Goal: Transaction & Acquisition: Purchase product/service

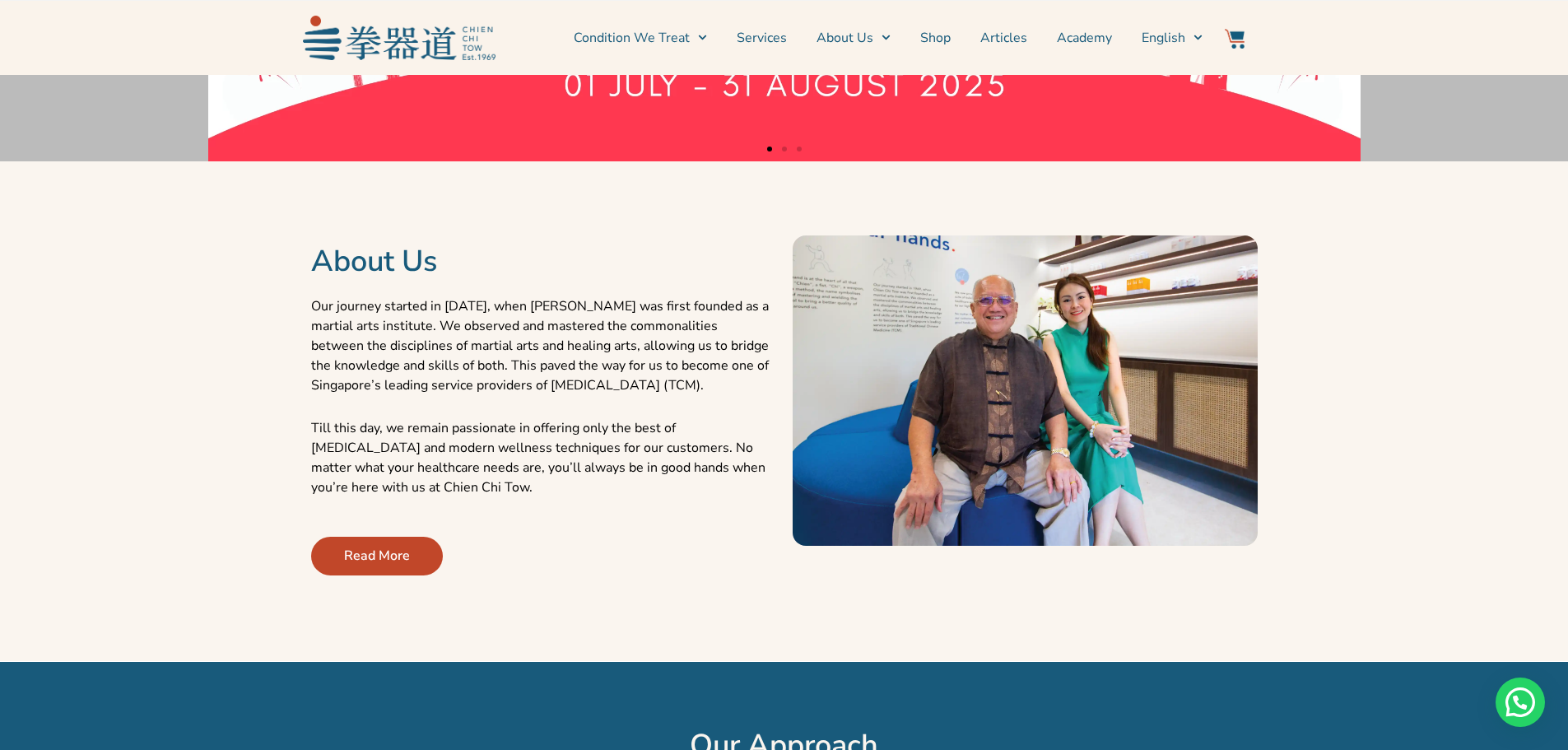
scroll to position [494, 0]
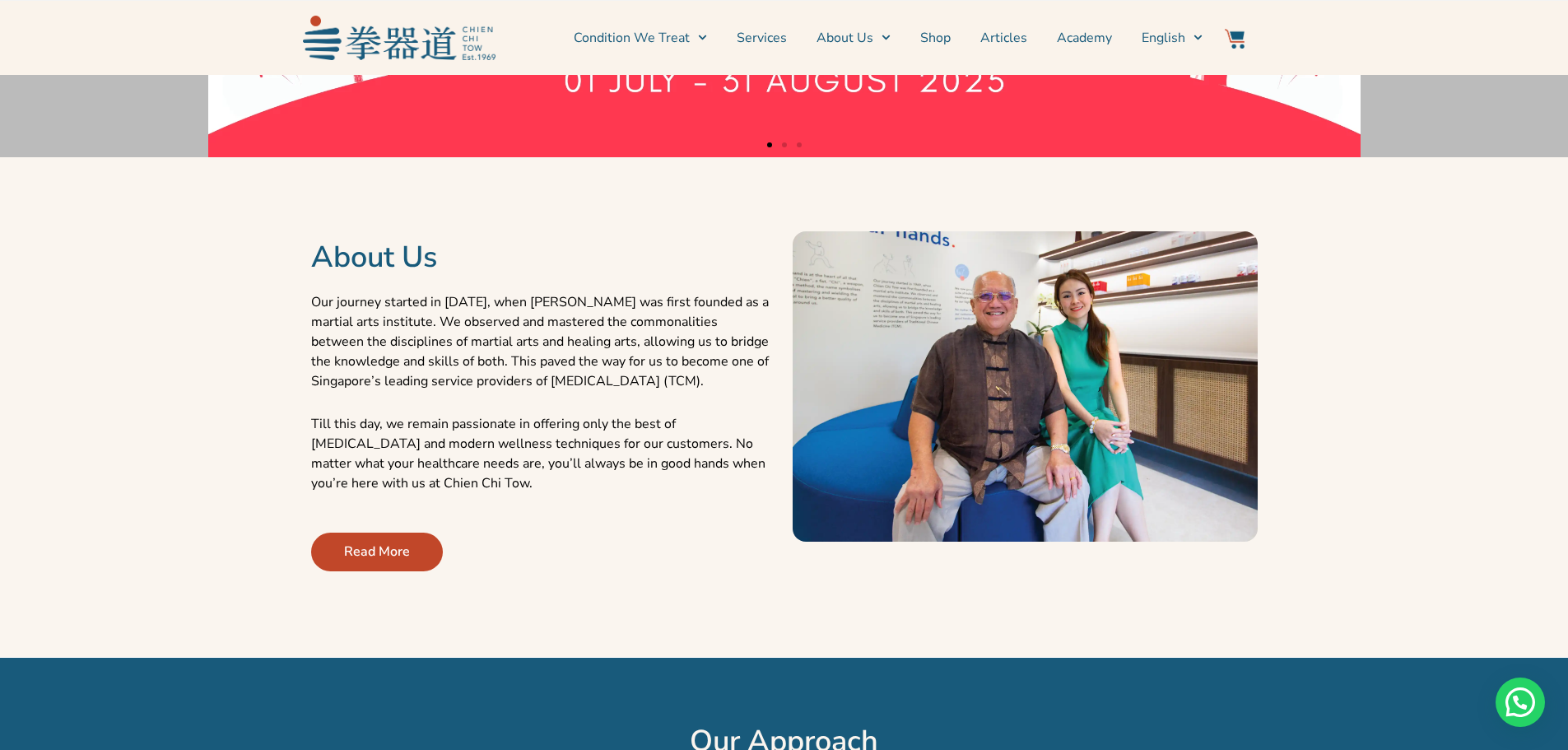
click at [1489, 449] on section "About Us Our journey started in 1969, when Chien Chi Tow was first founded as a…" at bounding box center [783, 386] width 1551 height 442
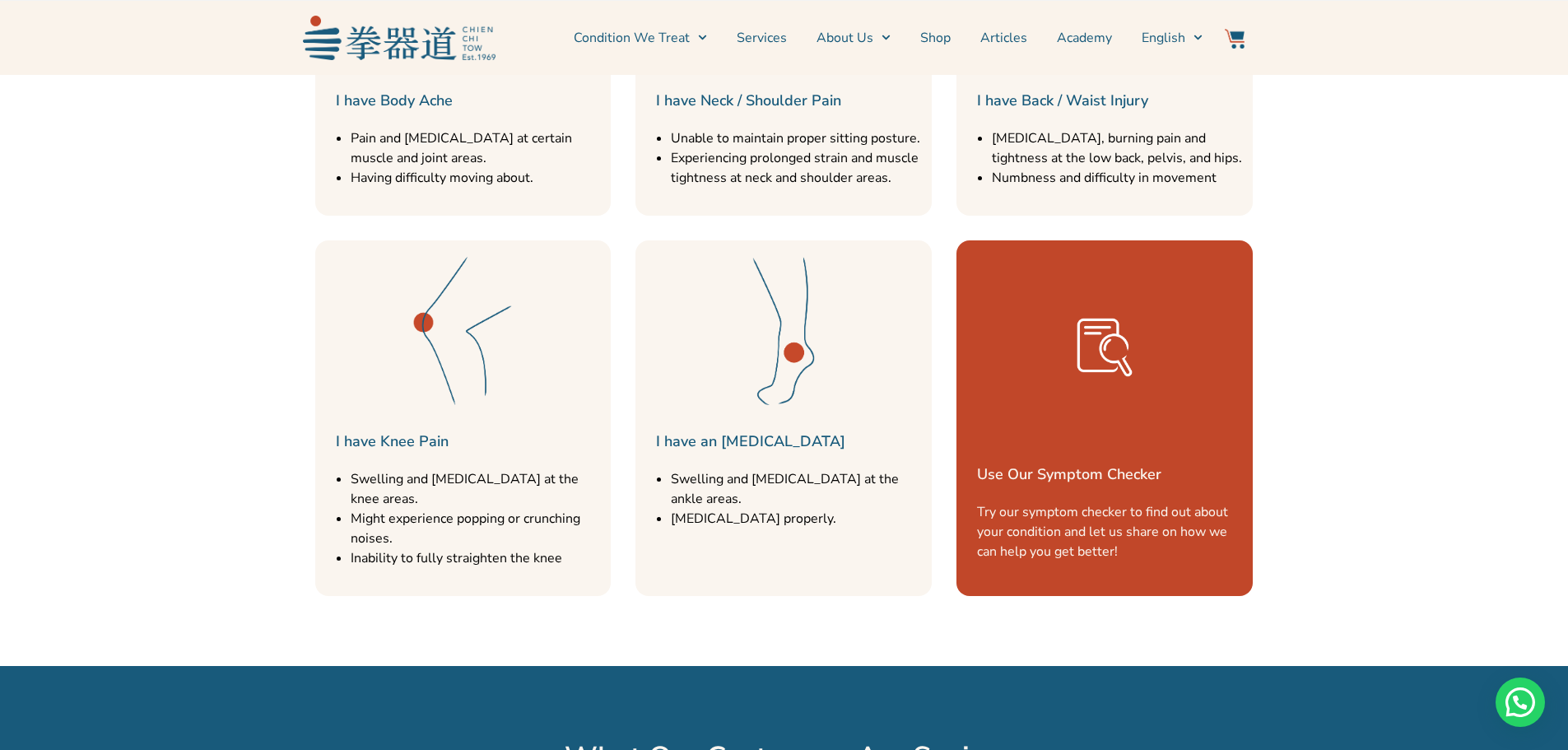
scroll to position [1975, 0]
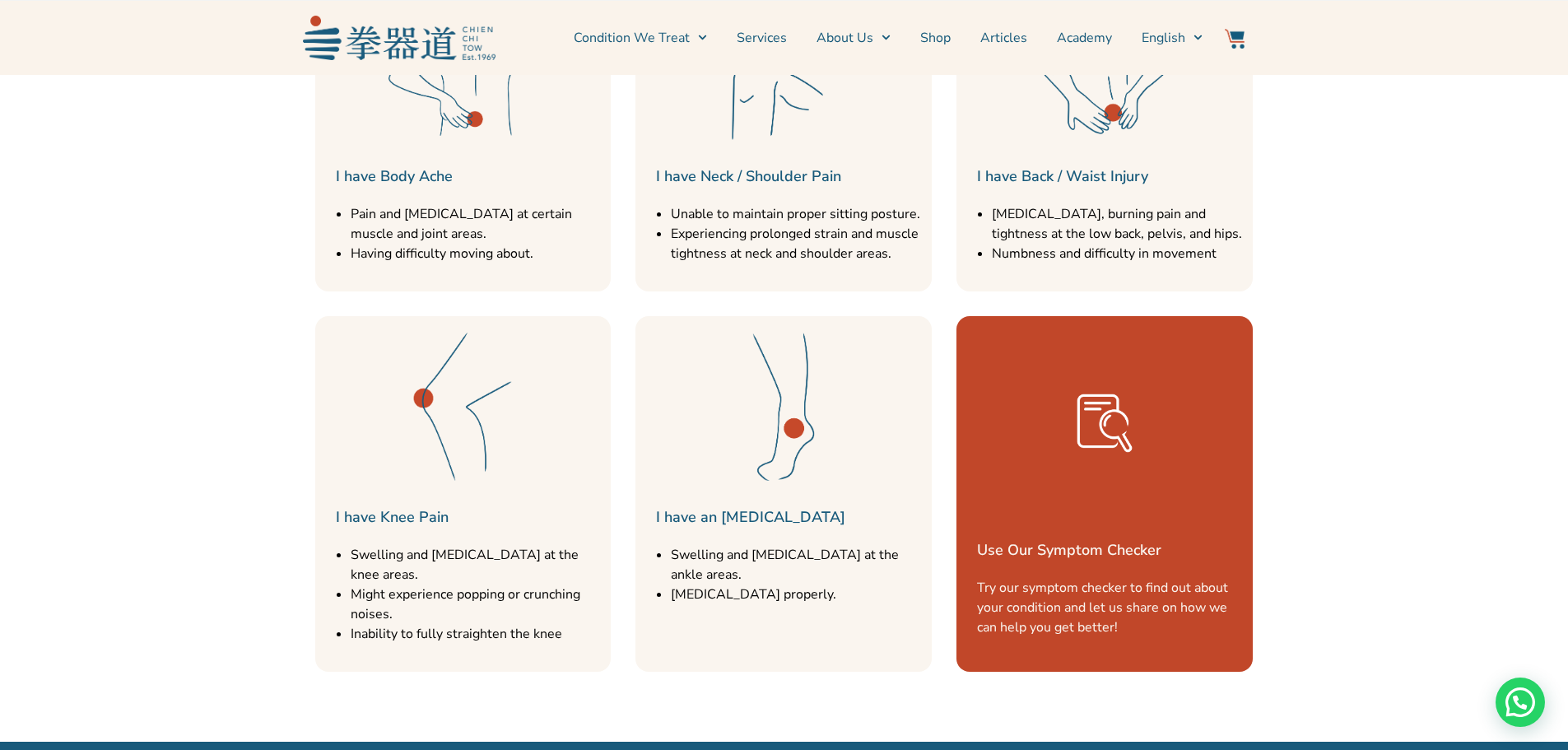
click at [1059, 520] on div at bounding box center [1105, 502] width 280 height 41
click at [1049, 563] on div "Use Our Symptom Checker Try our symptom checker to find out about your conditio…" at bounding box center [1104, 494] width 296 height 356
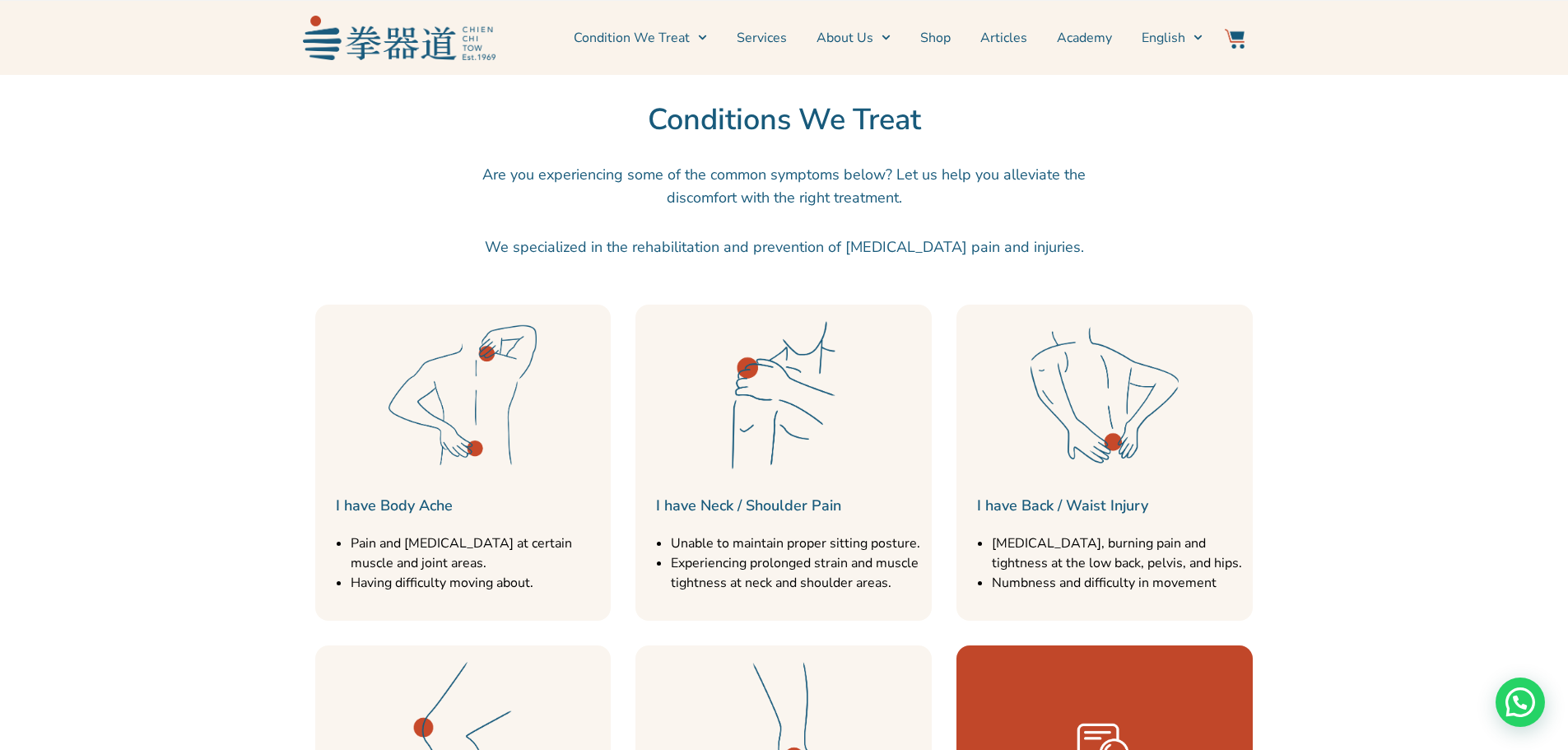
click at [1019, 687] on div at bounding box center [1105, 674] width 280 height 41
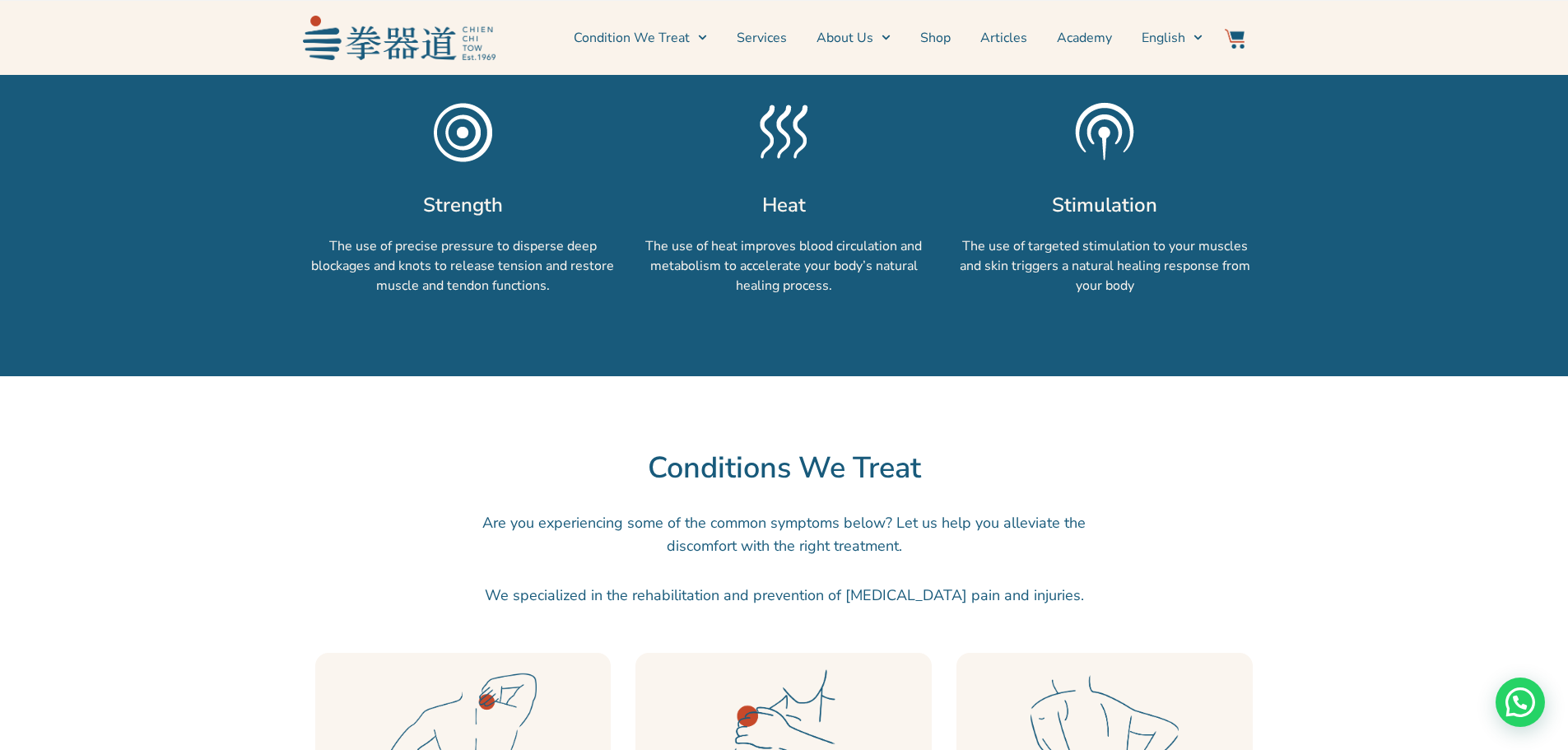
scroll to position [1647, 0]
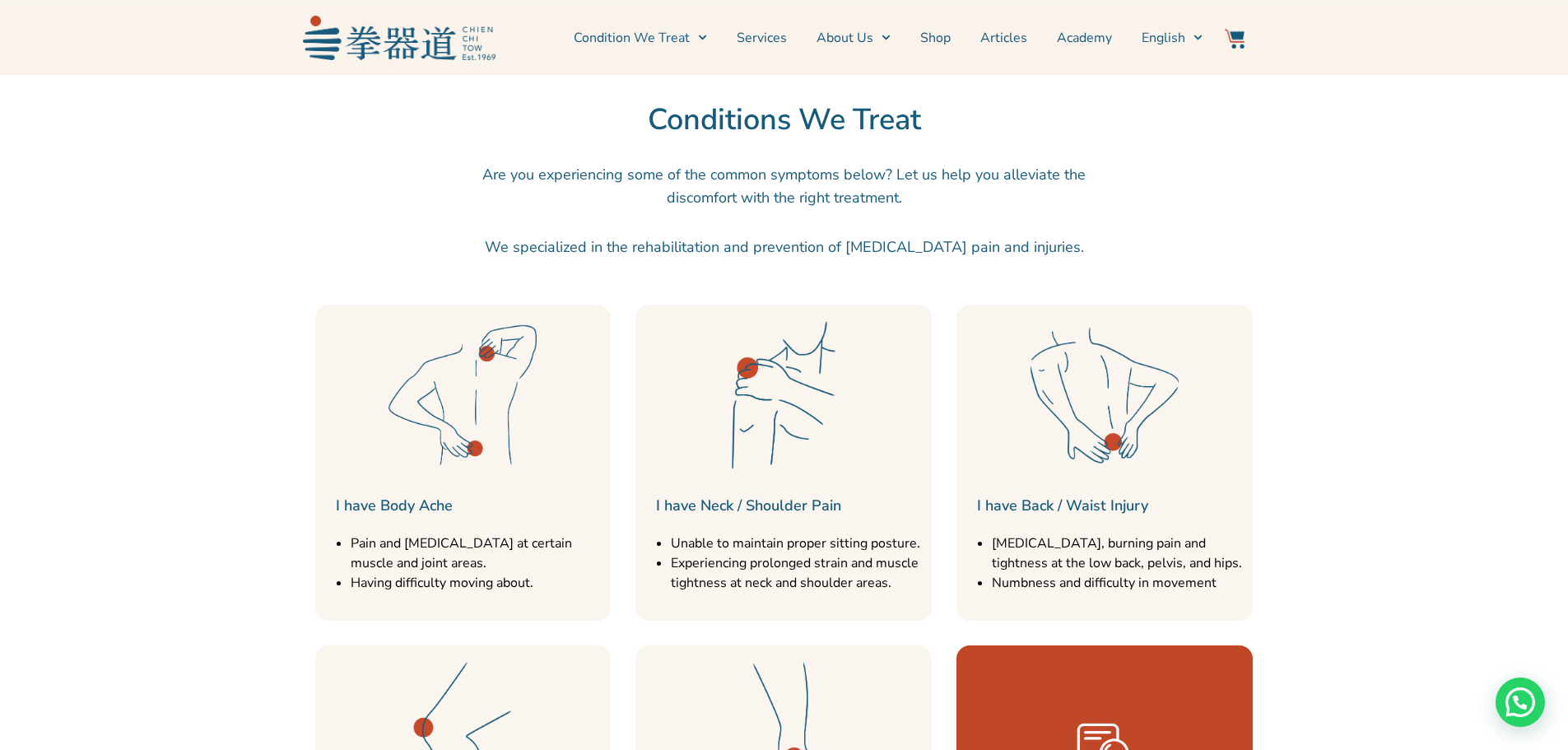
click at [748, 471] on img at bounding box center [783, 395] width 164 height 164
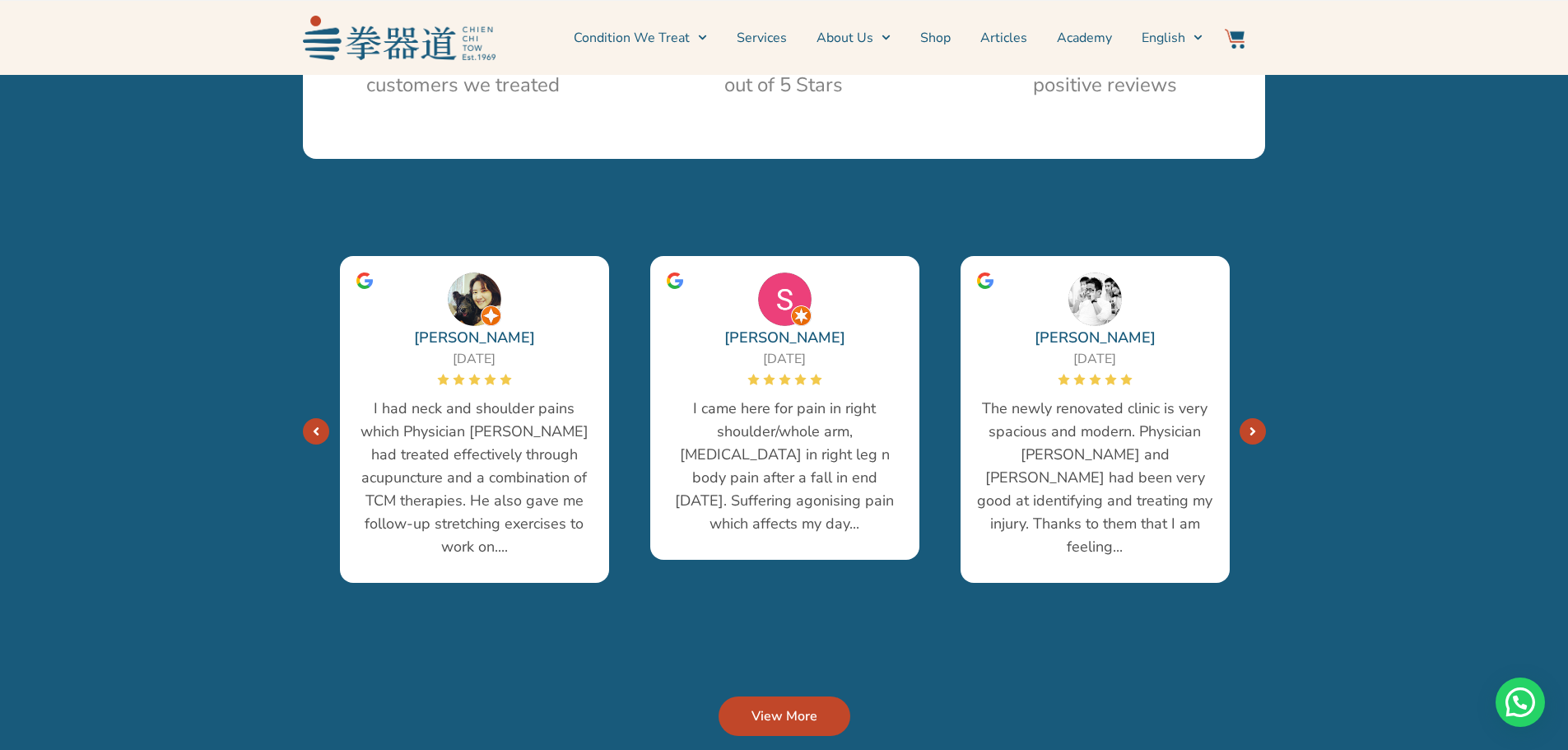
scroll to position [2964, 0]
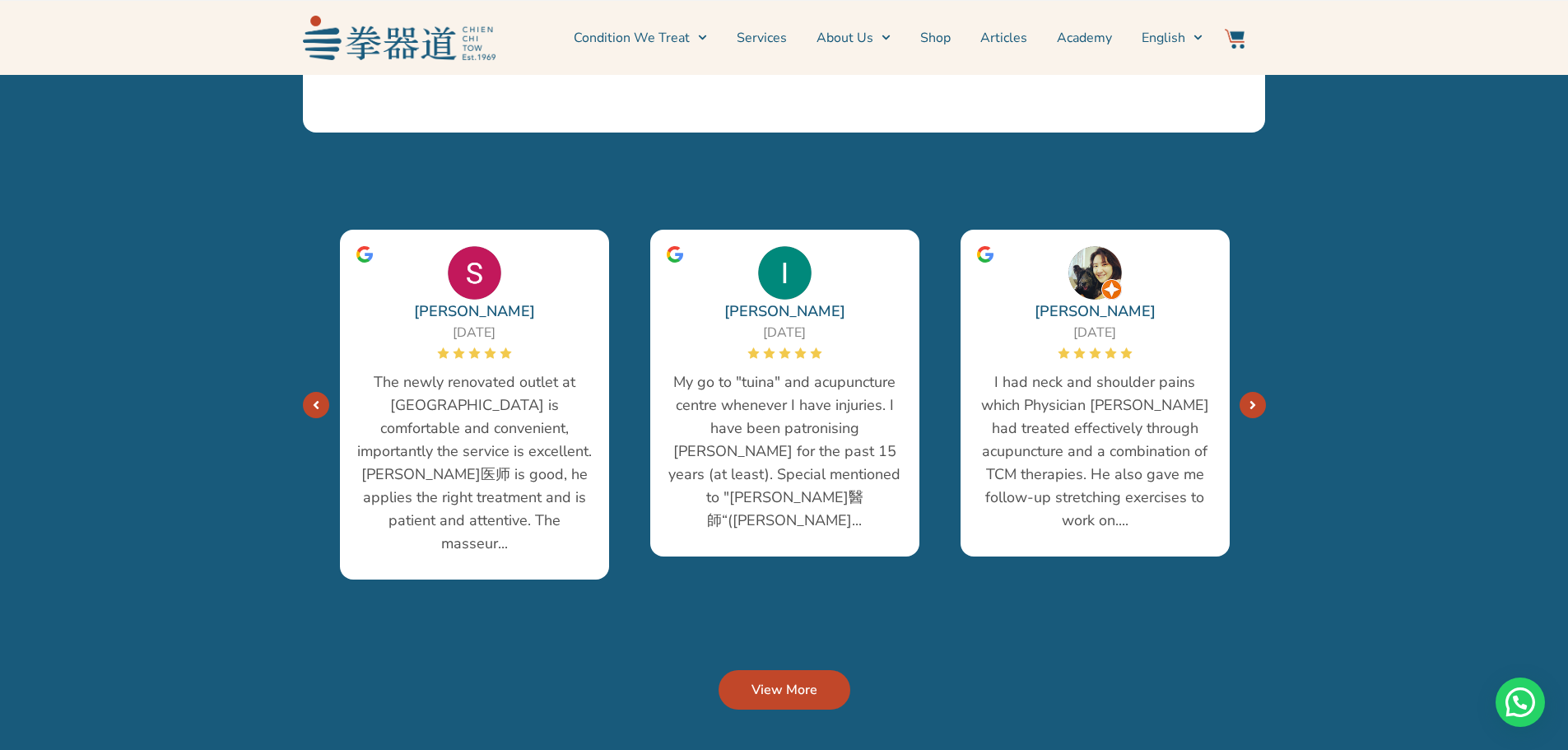
click at [1254, 398] on icon "Next" at bounding box center [1252, 404] width 7 height 13
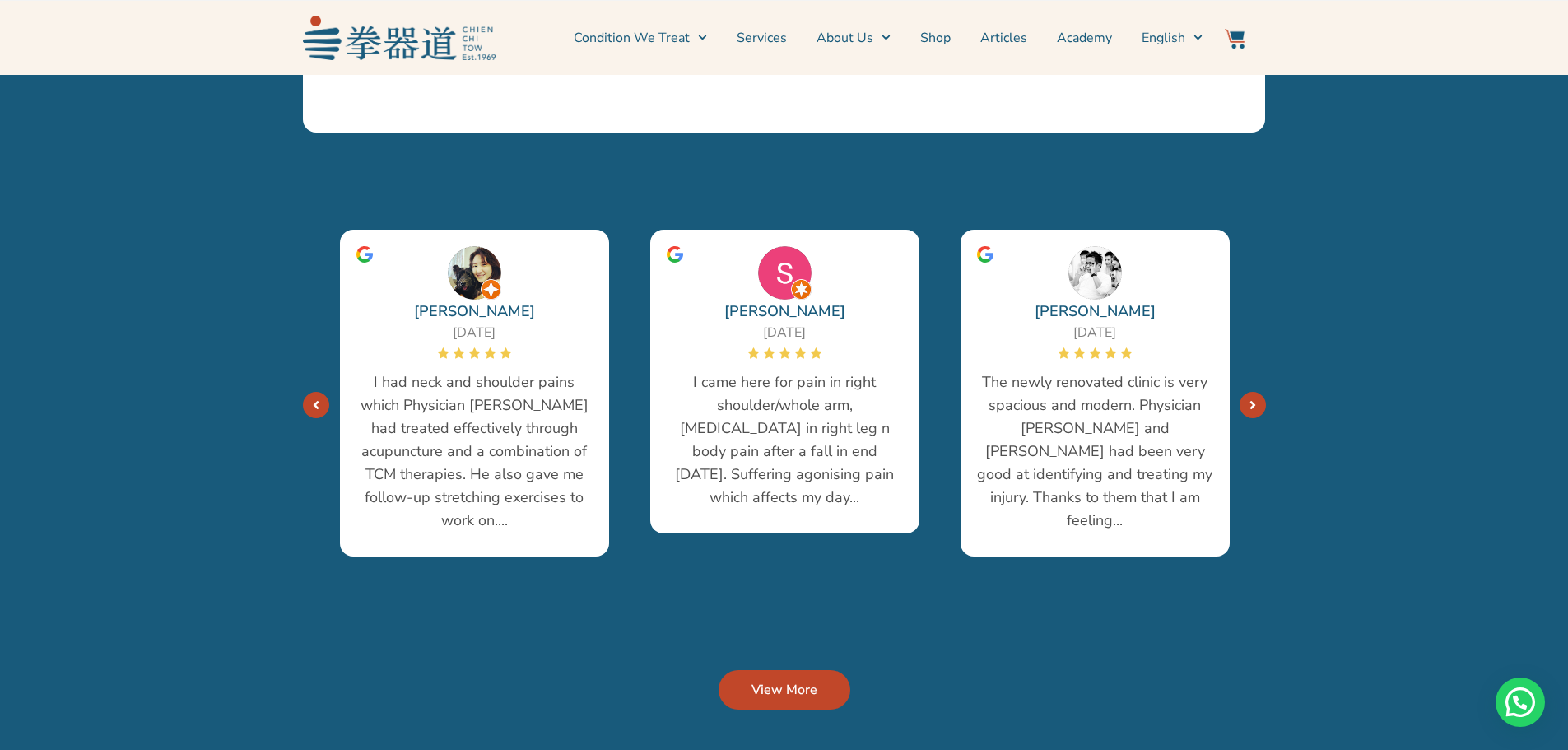
click at [1254, 398] on icon "Next" at bounding box center [1252, 404] width 7 height 13
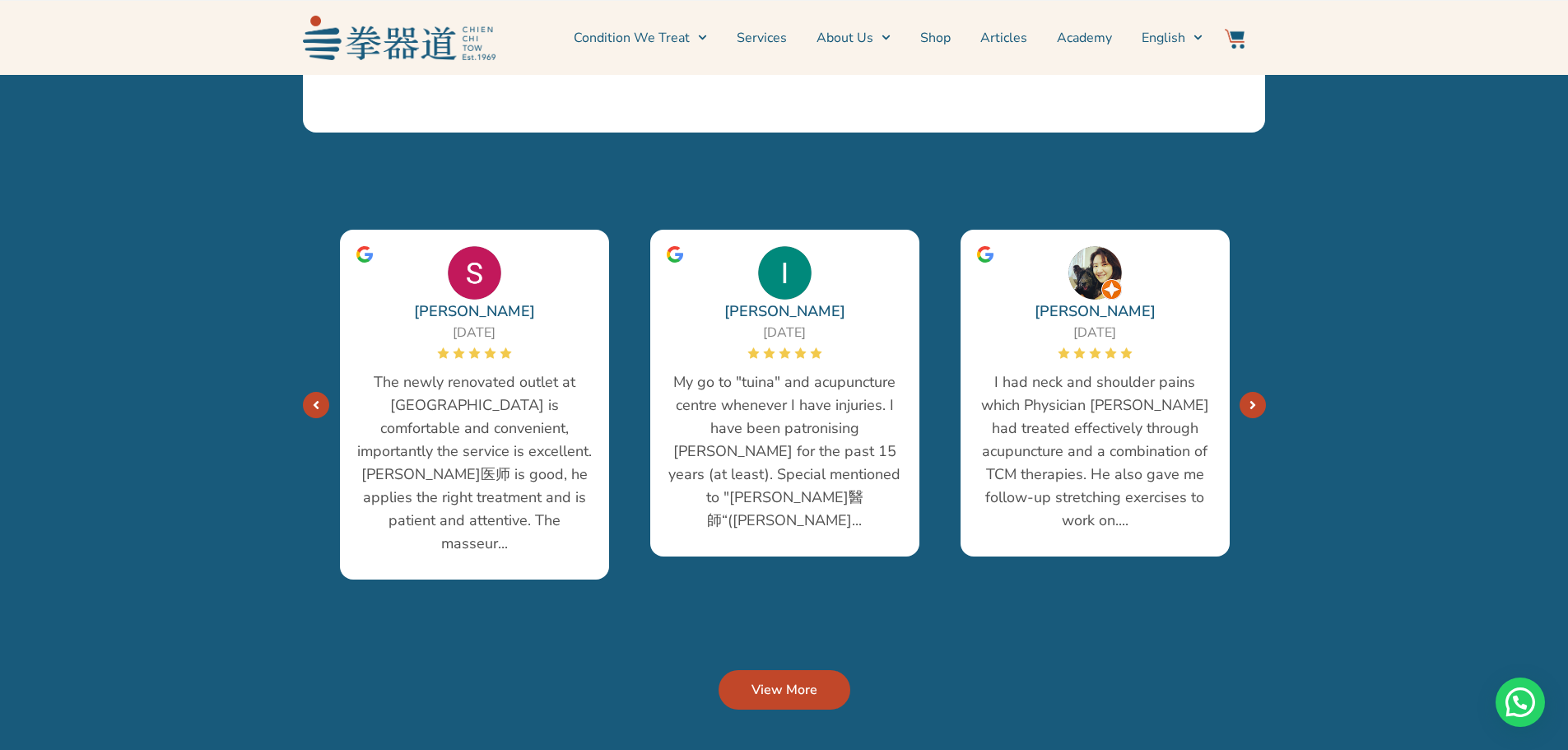
click at [1254, 398] on icon "Next" at bounding box center [1252, 404] width 7 height 13
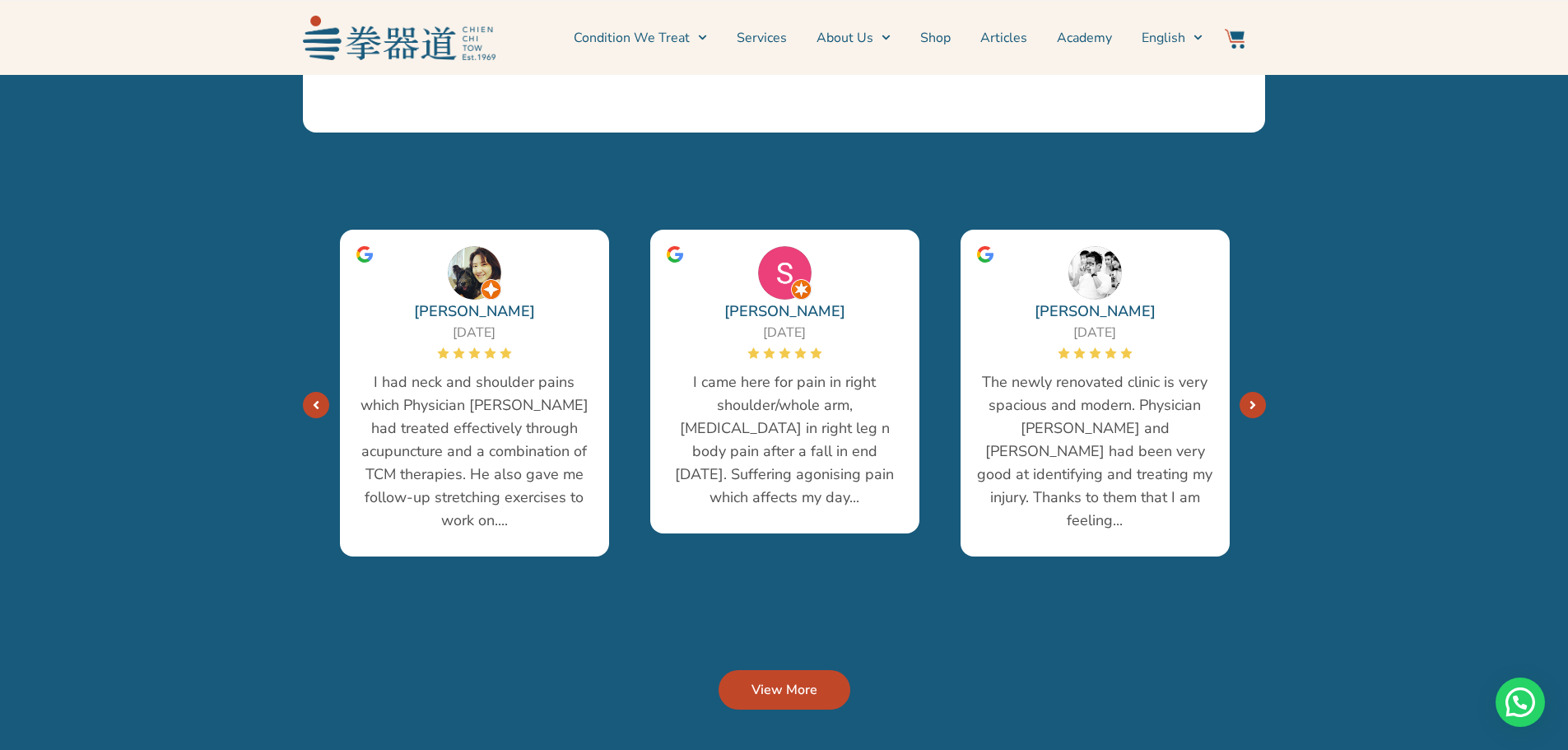
click at [1254, 398] on icon "Next" at bounding box center [1252, 404] width 7 height 13
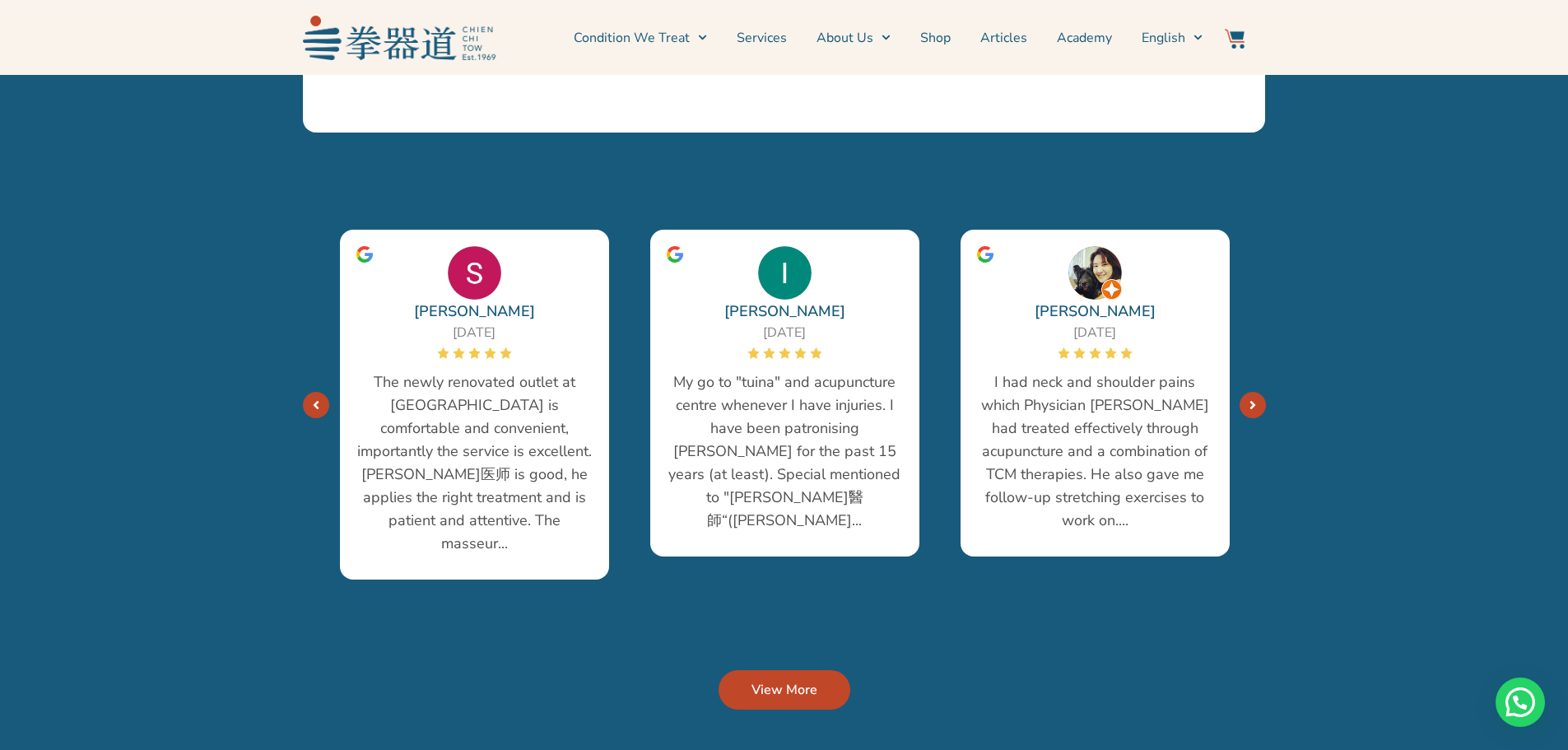
click at [1254, 398] on icon "Next" at bounding box center [1252, 404] width 7 height 13
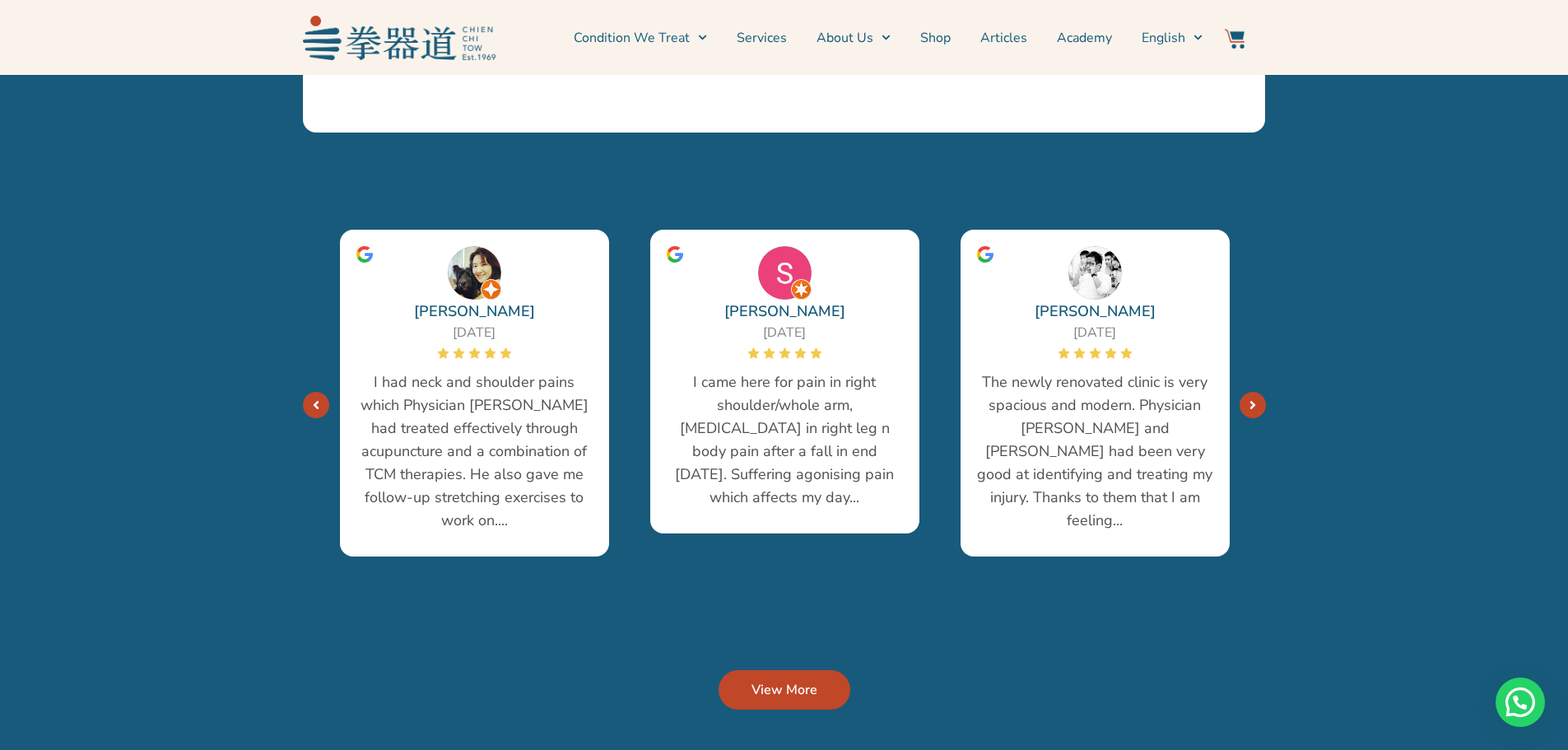
click at [1254, 398] on icon "Next" at bounding box center [1252, 404] width 7 height 13
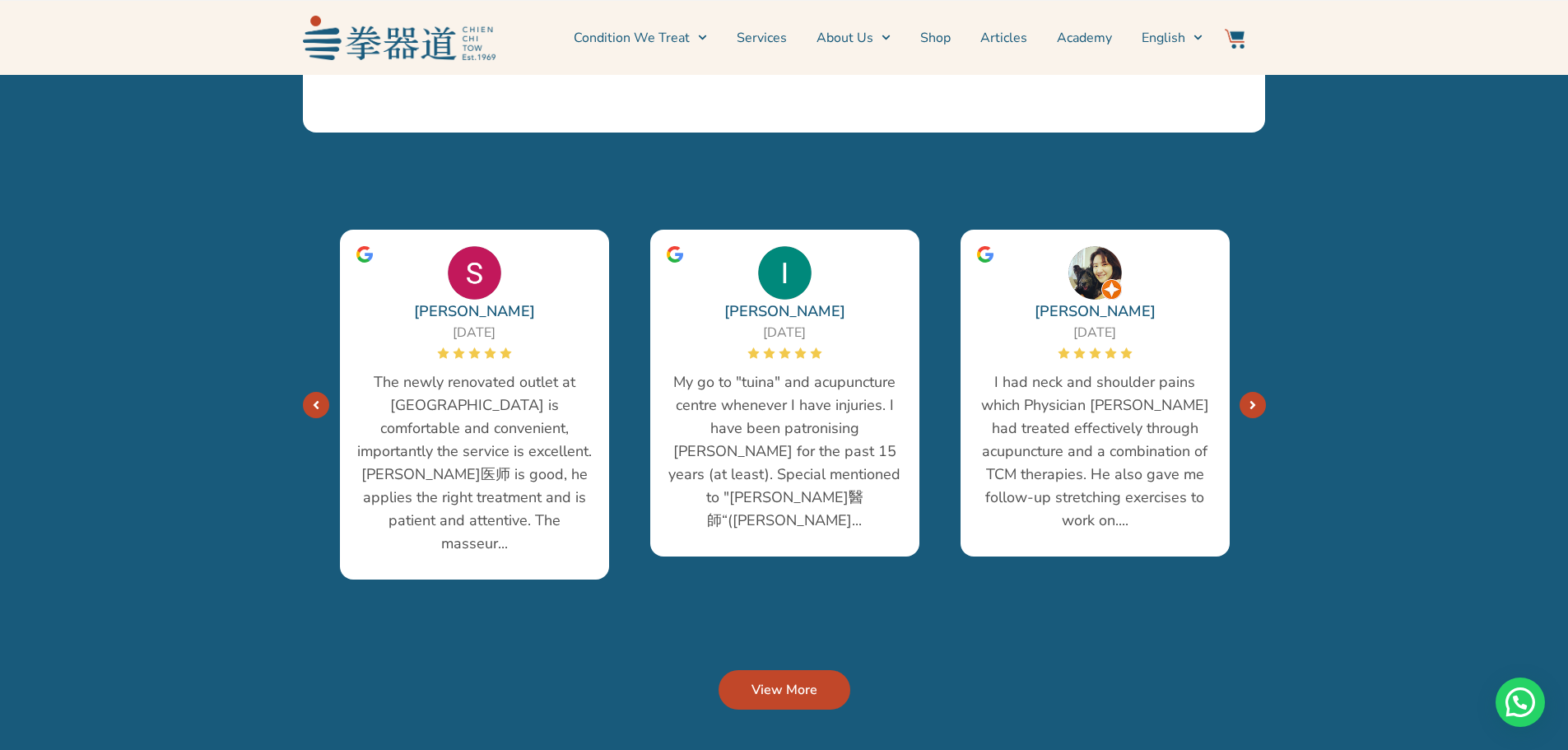
click at [1254, 398] on icon "Next" at bounding box center [1252, 404] width 7 height 13
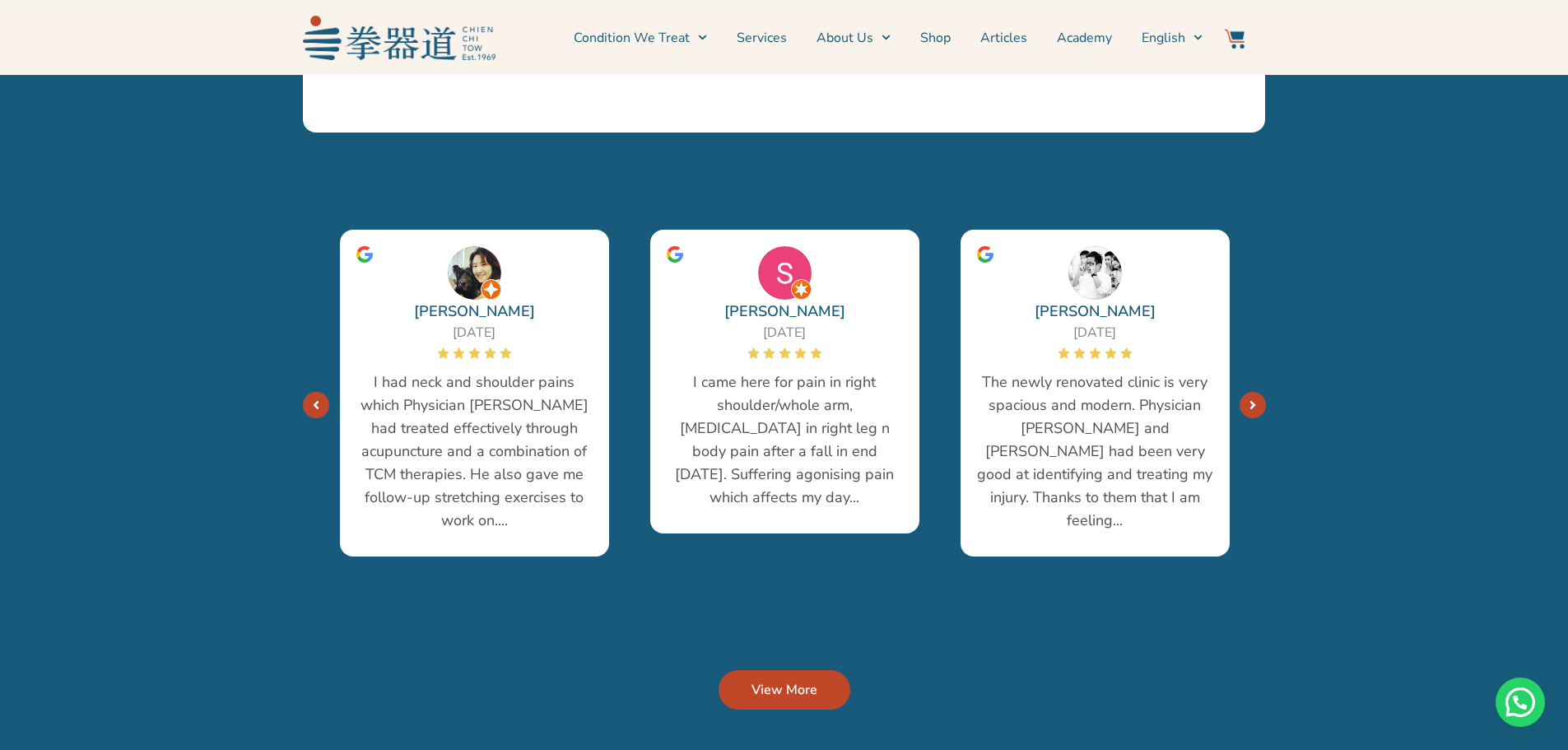
click at [1254, 398] on icon "Next" at bounding box center [1252, 404] width 7 height 13
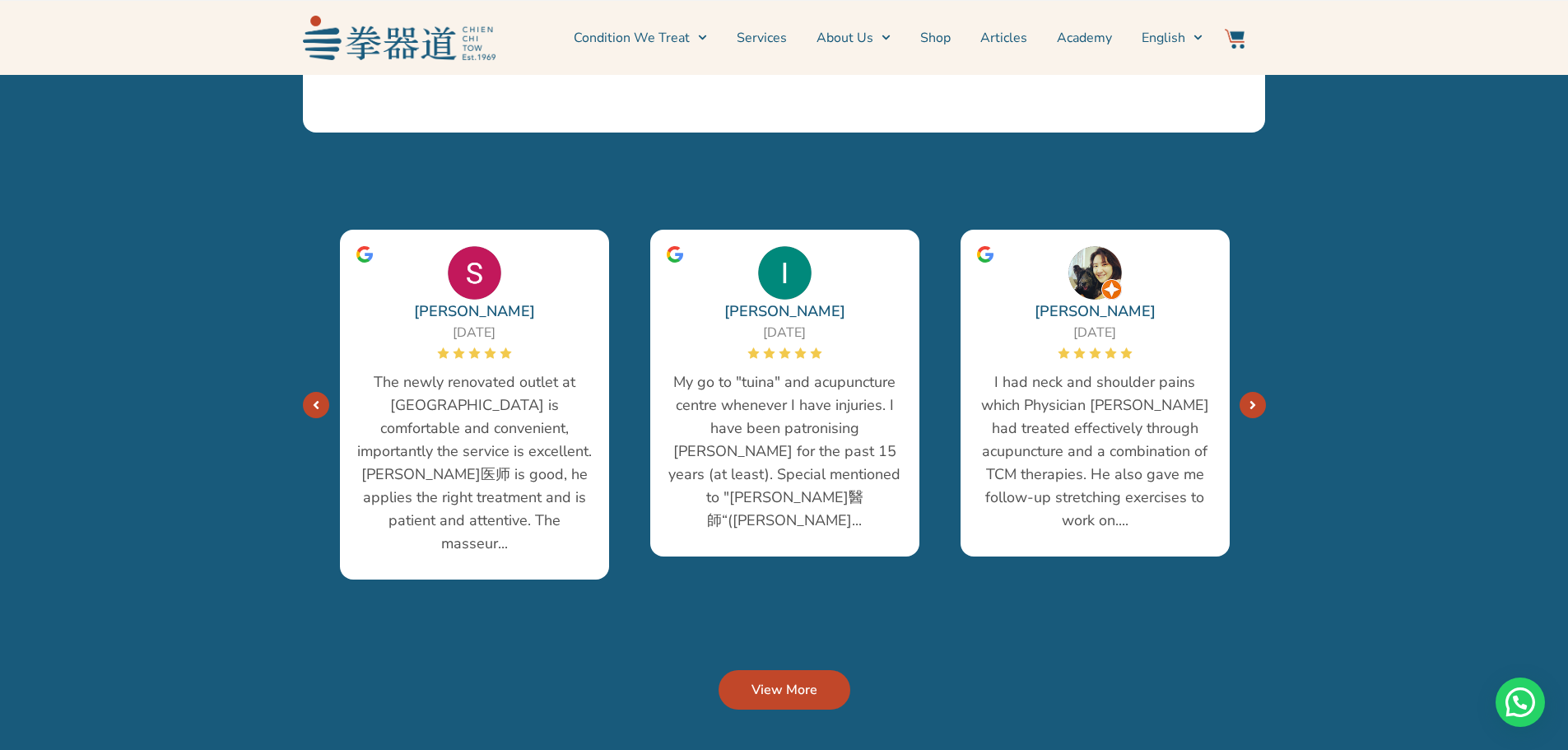
click at [1254, 398] on icon "Next" at bounding box center [1252, 404] width 7 height 13
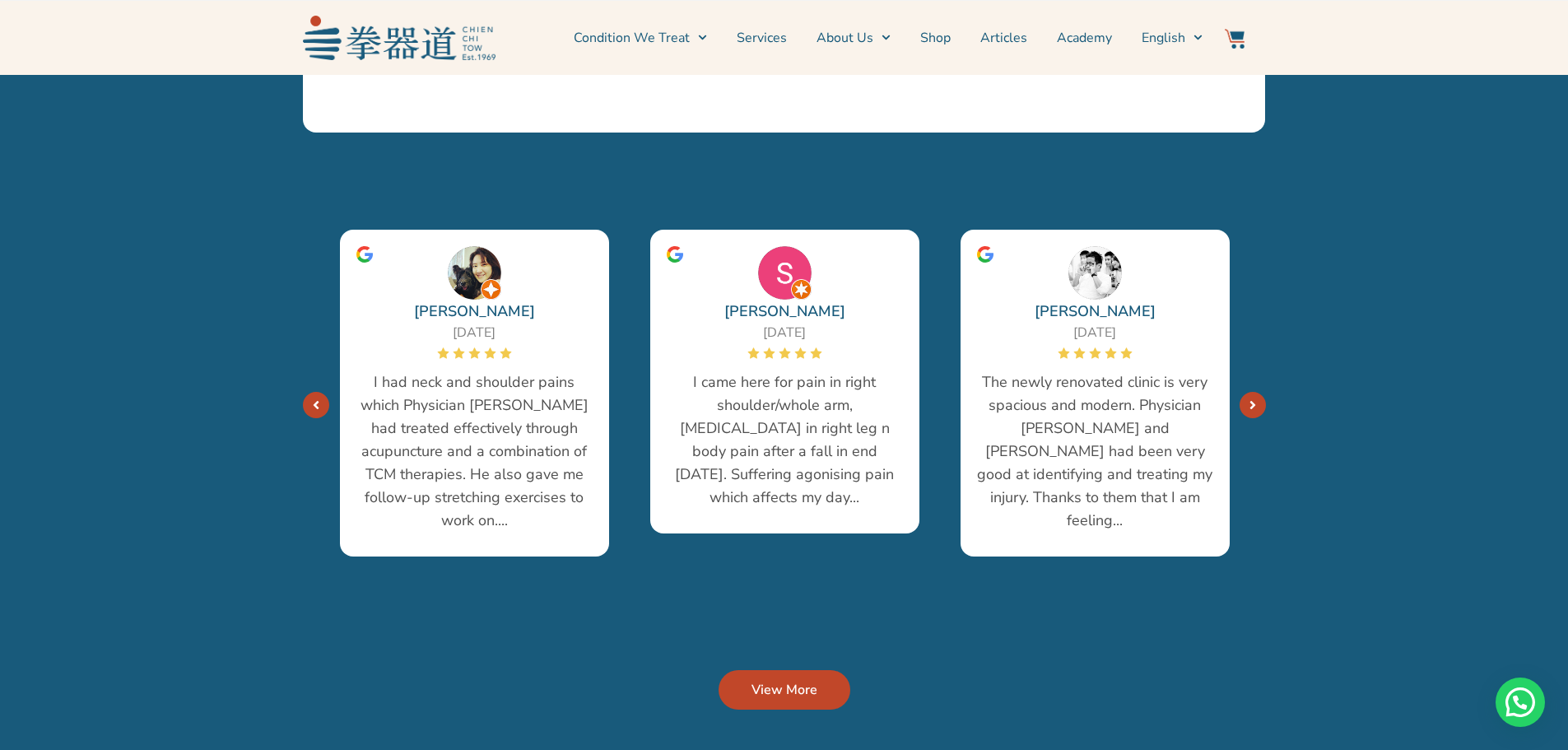
click at [1258, 392] on link "Next" at bounding box center [1252, 405] width 26 height 26
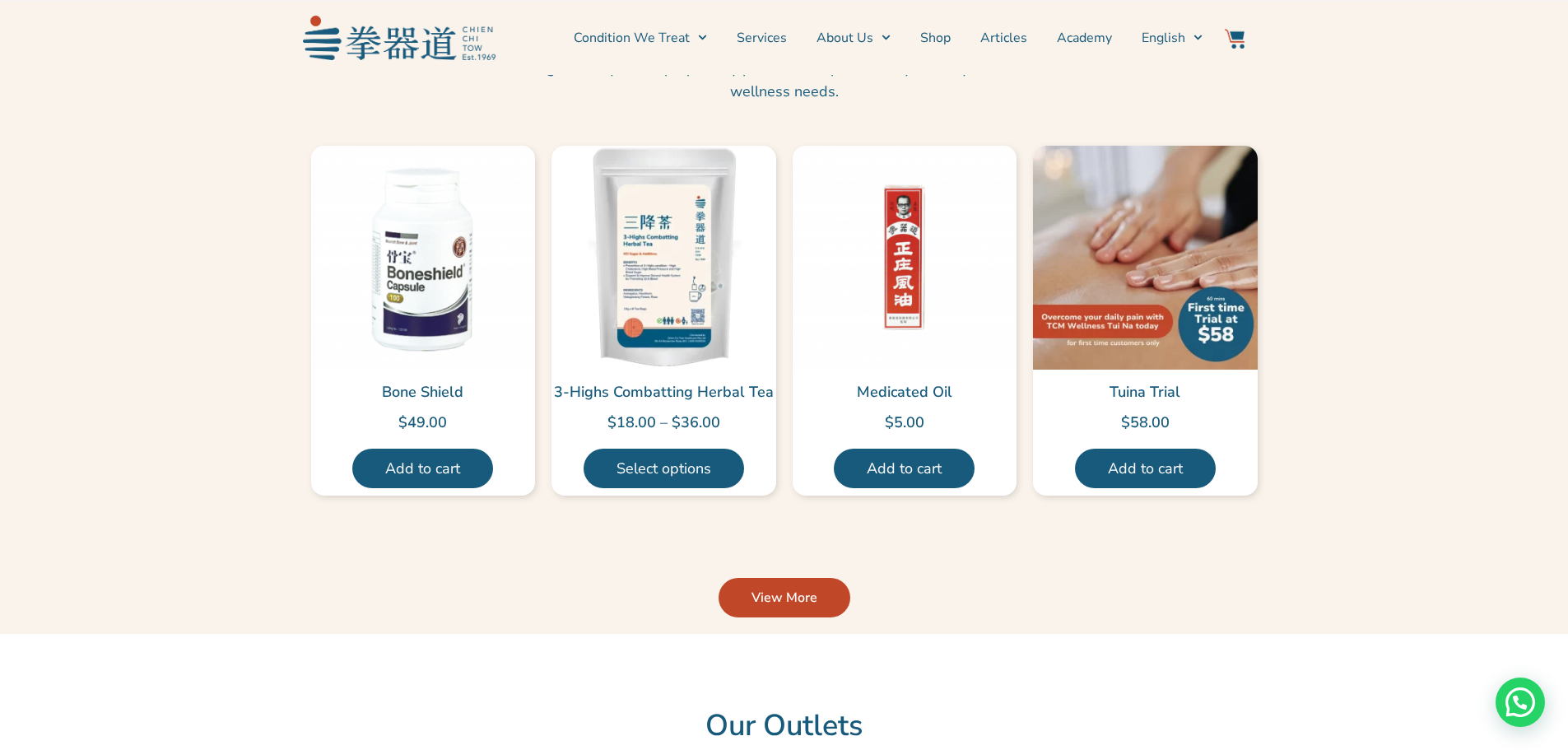
scroll to position [3869, 0]
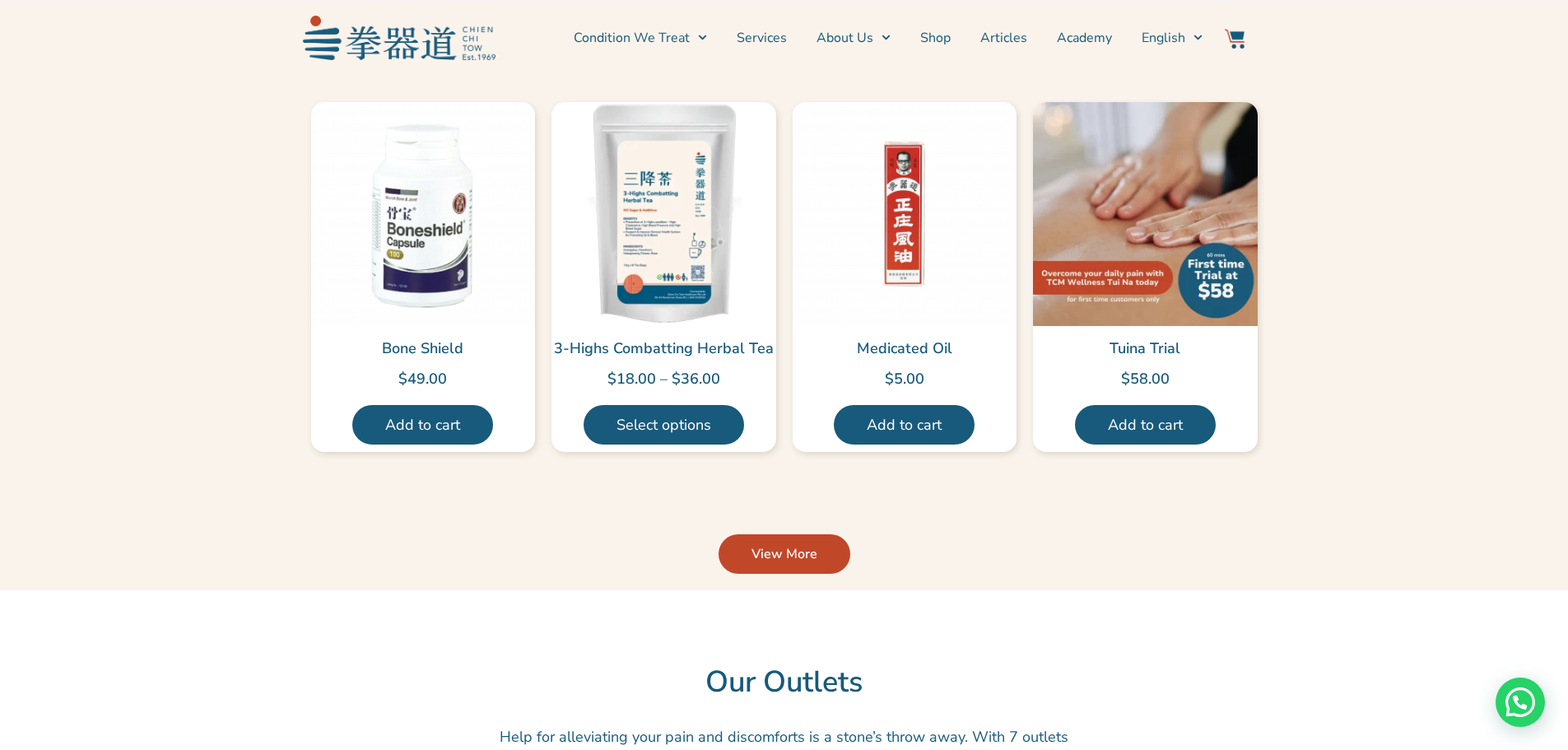
click at [799, 544] on span "View More" at bounding box center [784, 553] width 65 height 20
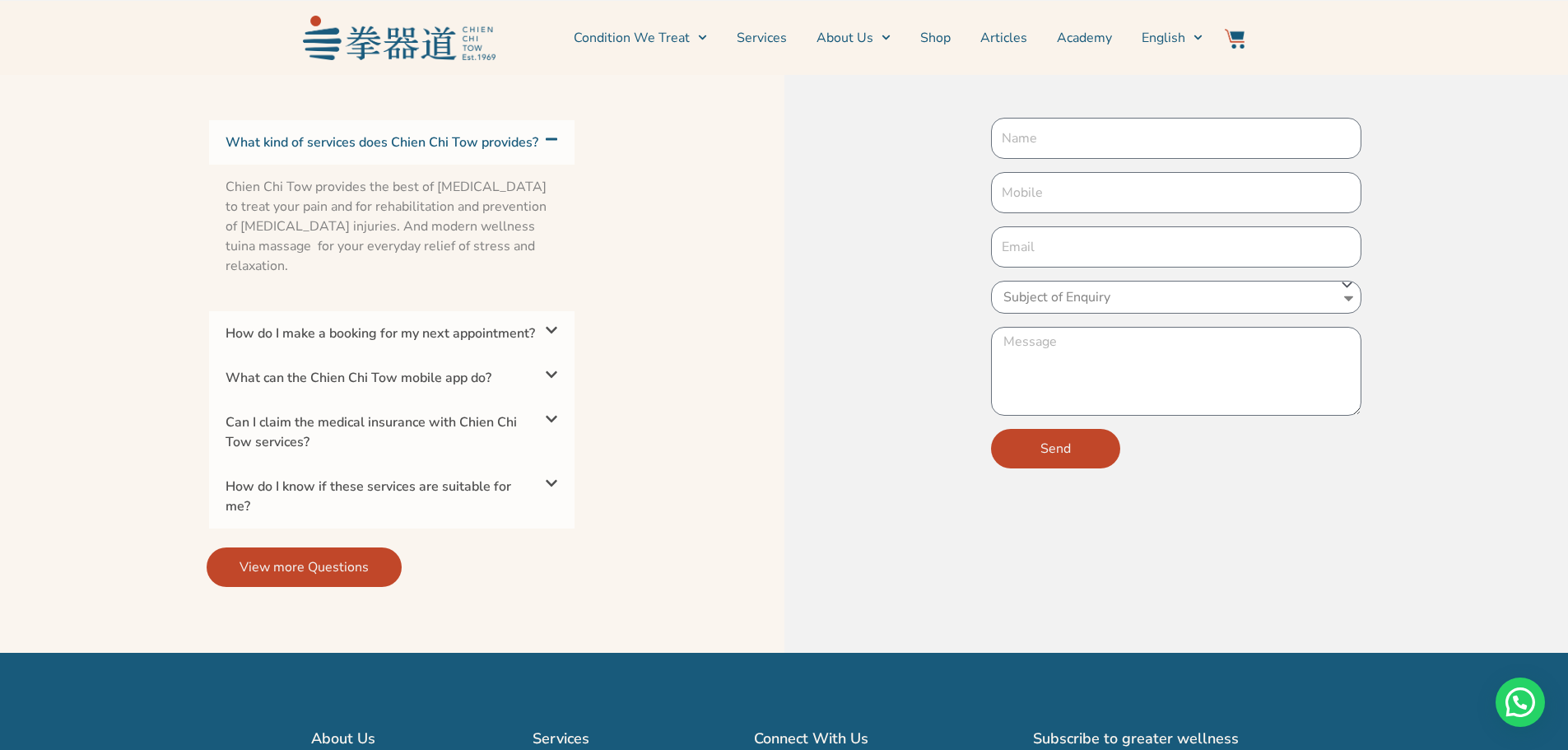
scroll to position [5269, 0]
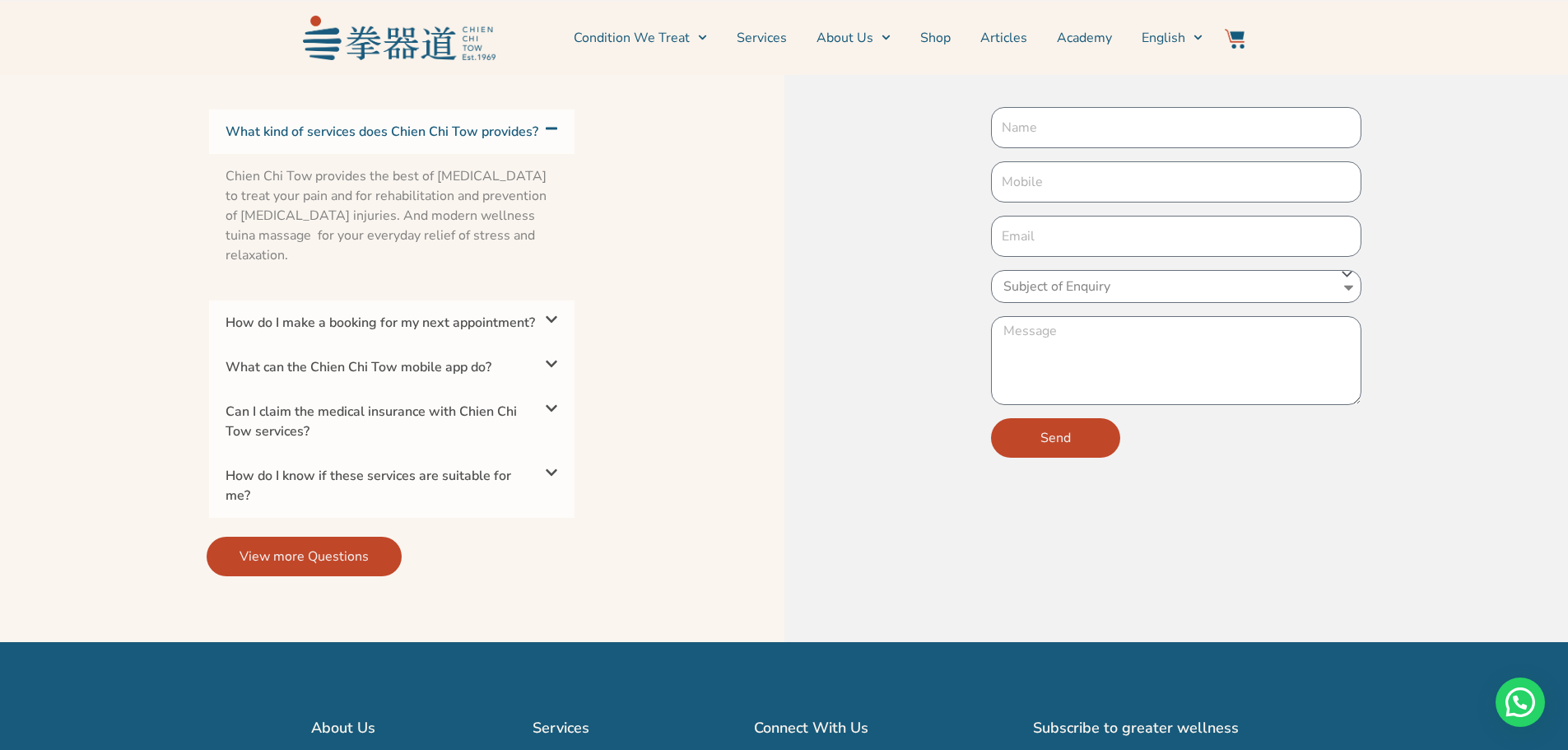
click at [550, 122] on span at bounding box center [548, 130] width 20 height 16
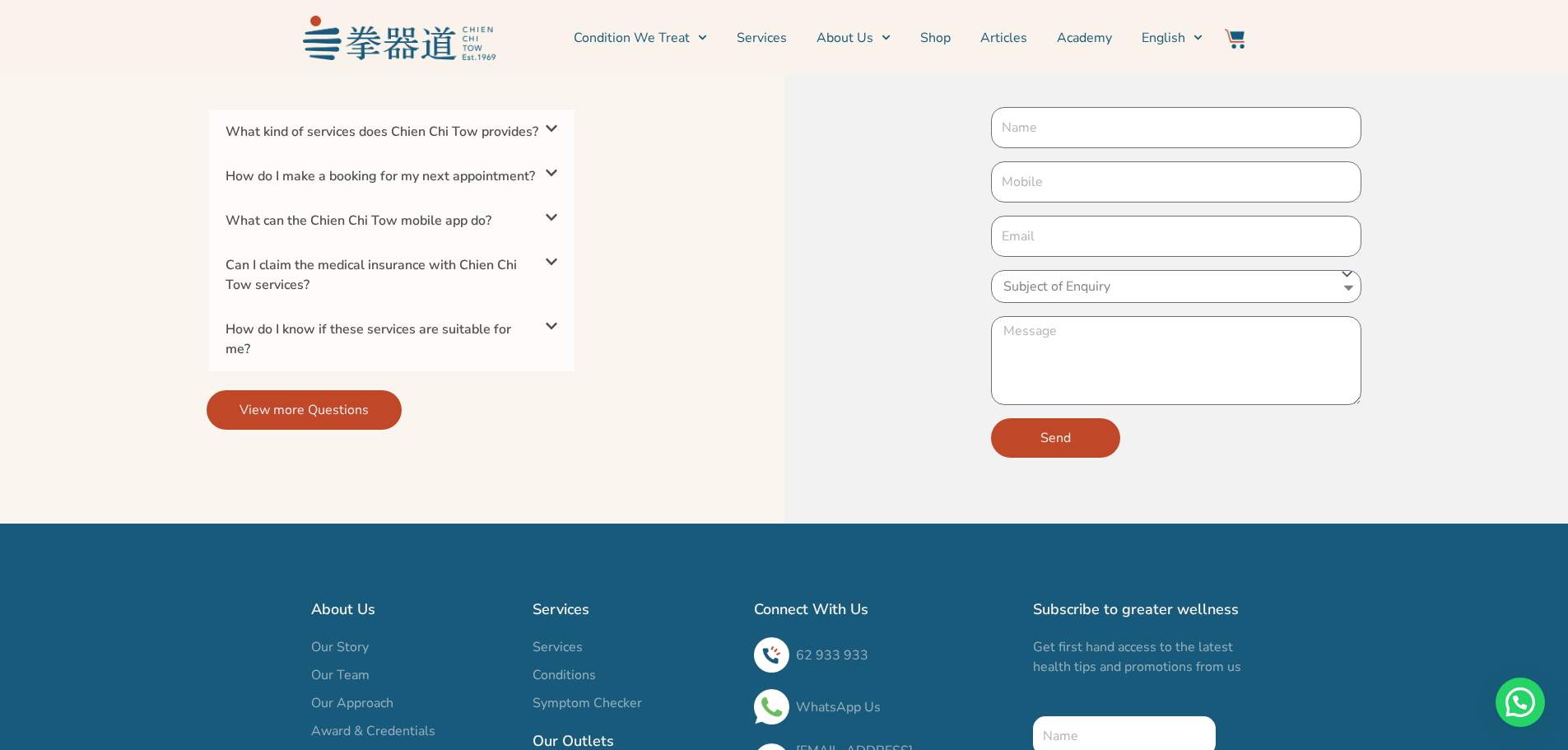
click at [549, 169] on icon at bounding box center [550, 172] width 13 height 13
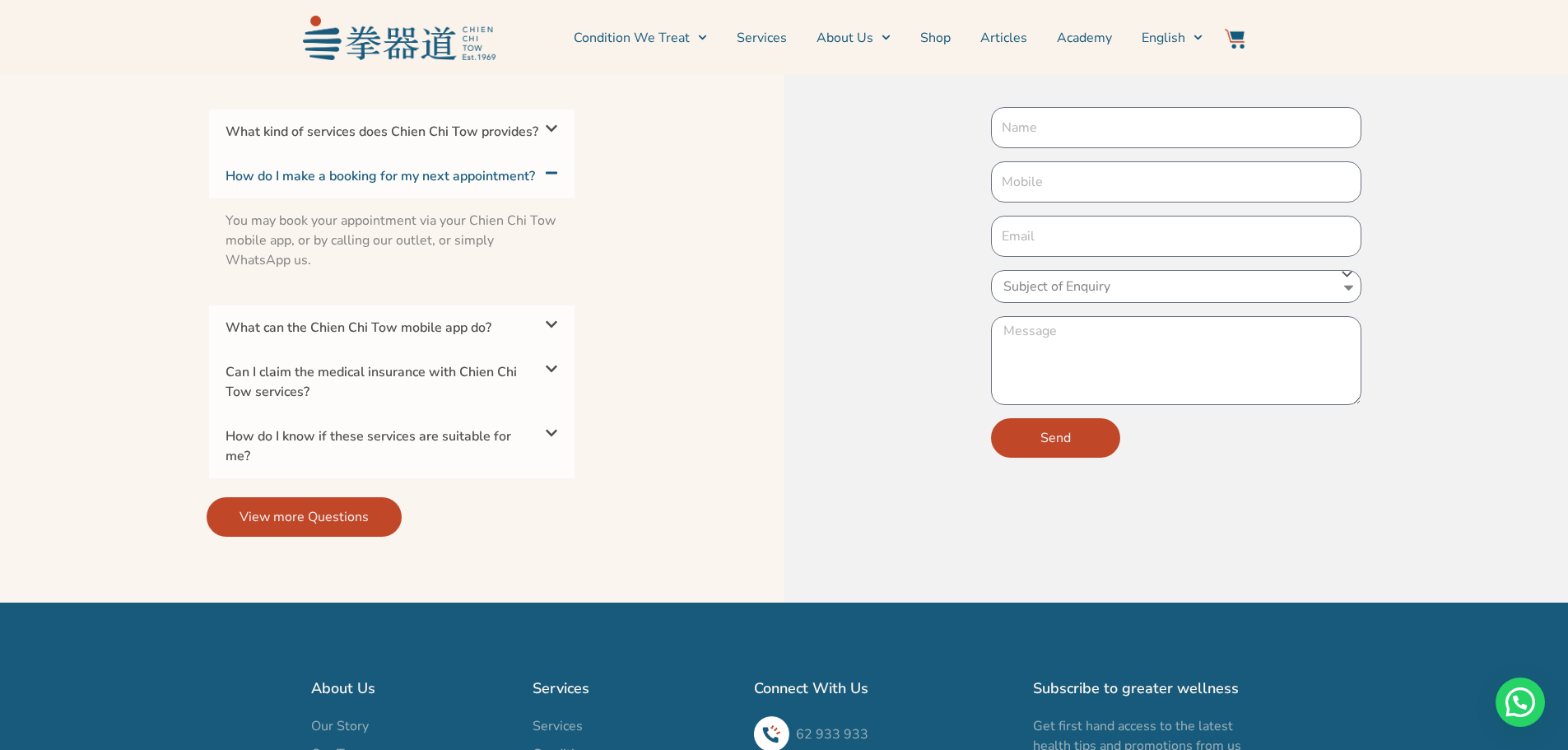
click at [549, 169] on icon at bounding box center [550, 172] width 13 height 13
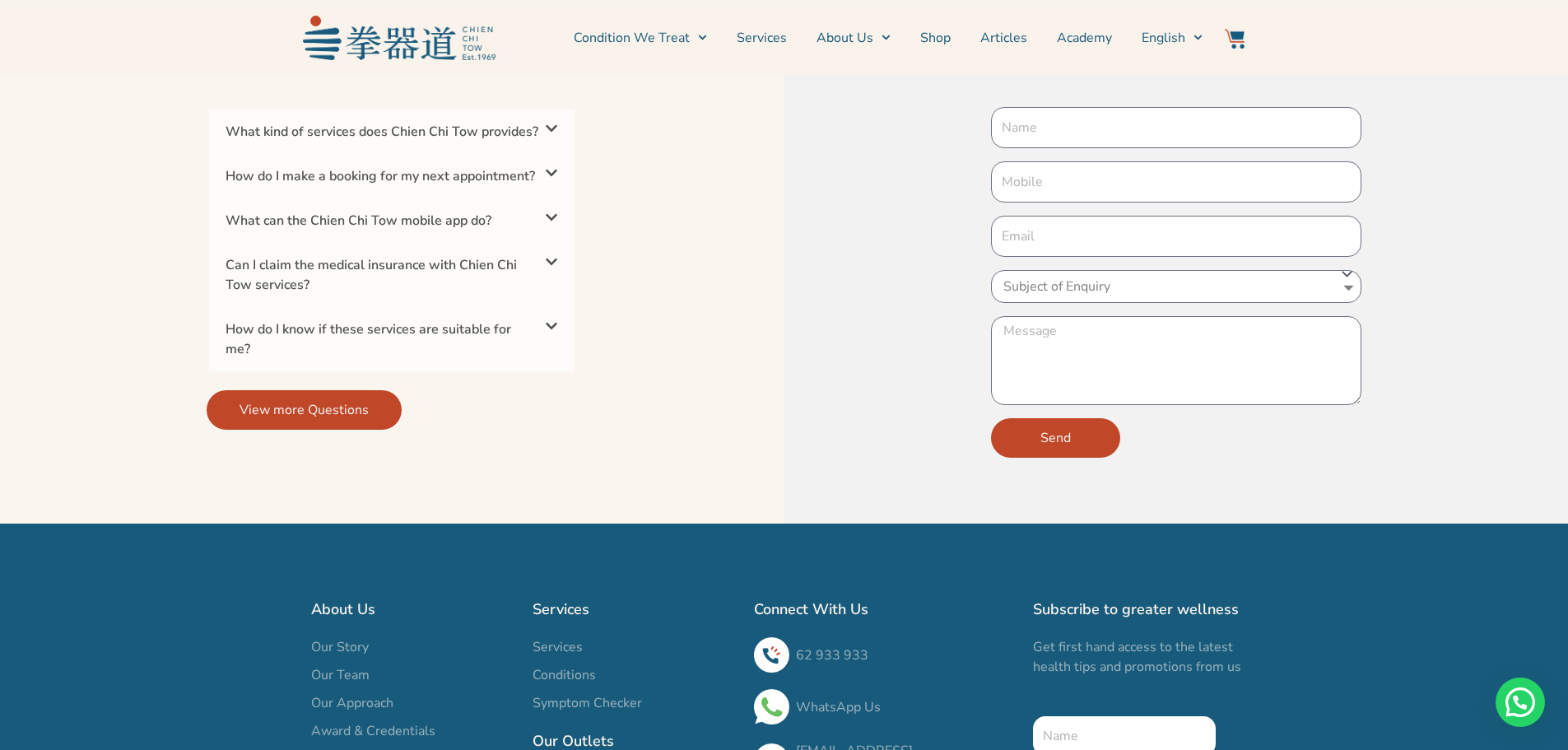
click at [549, 221] on icon at bounding box center [551, 217] width 12 height 7
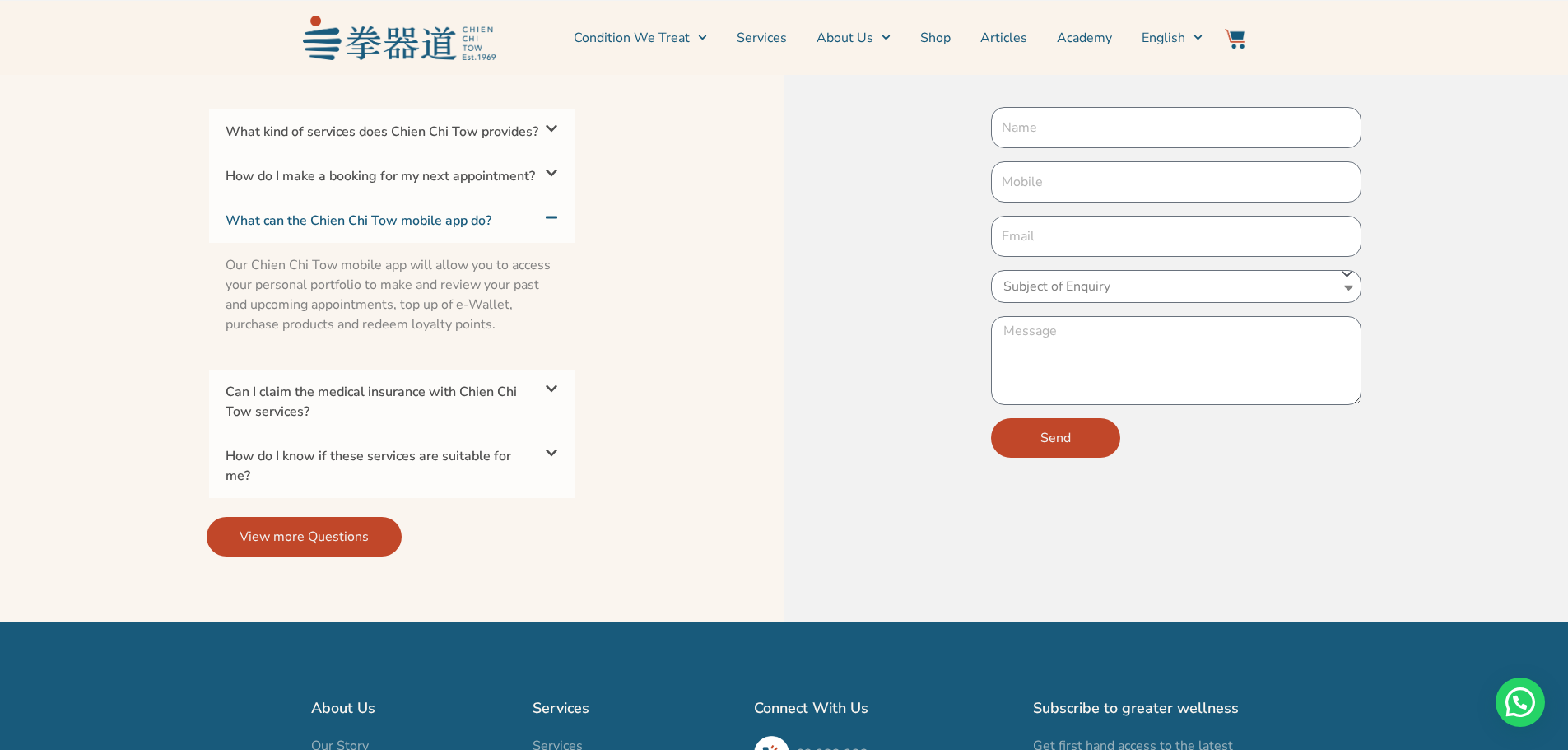
click at [549, 219] on icon at bounding box center [551, 217] width 12 height 3
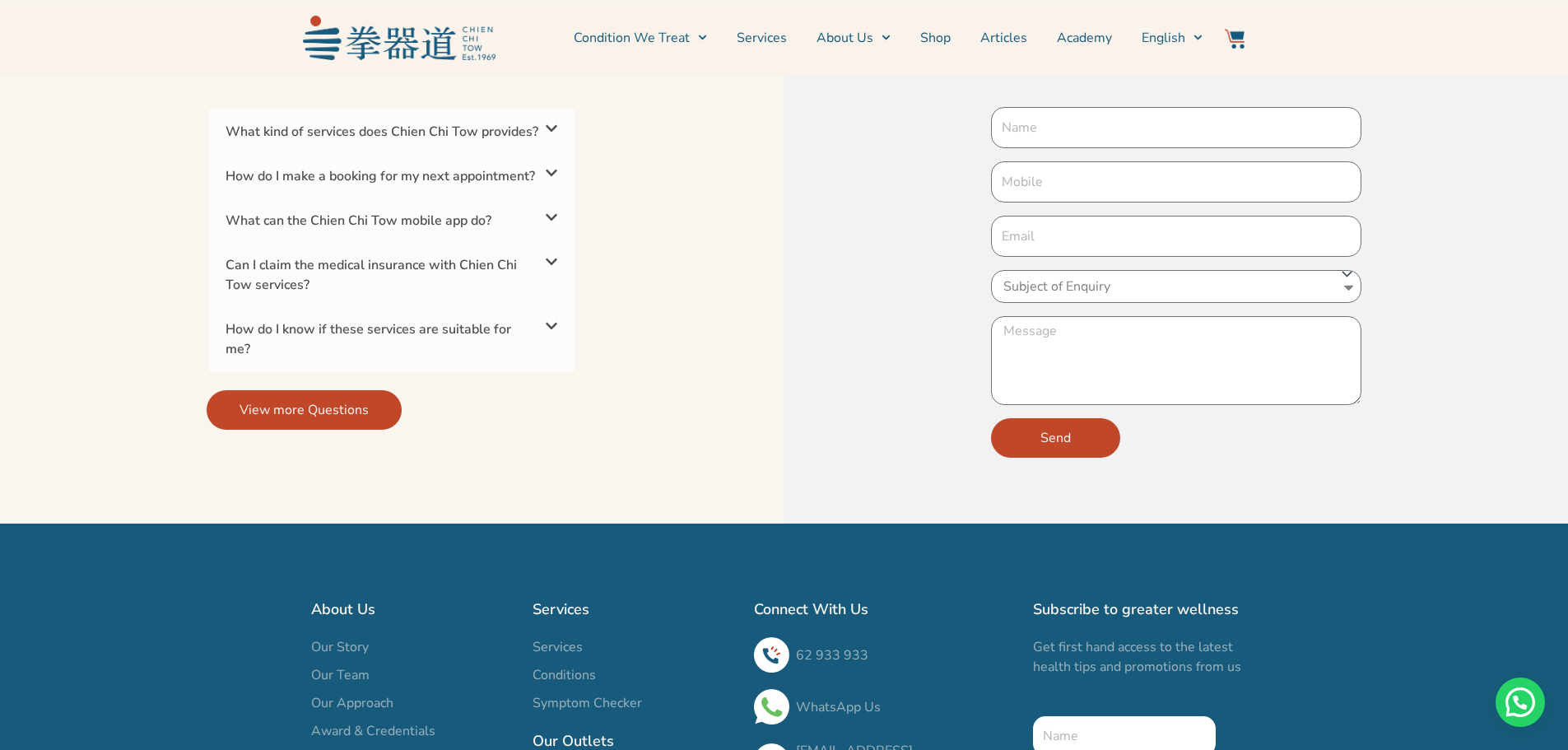
click at [555, 265] on icon at bounding box center [551, 261] width 12 height 7
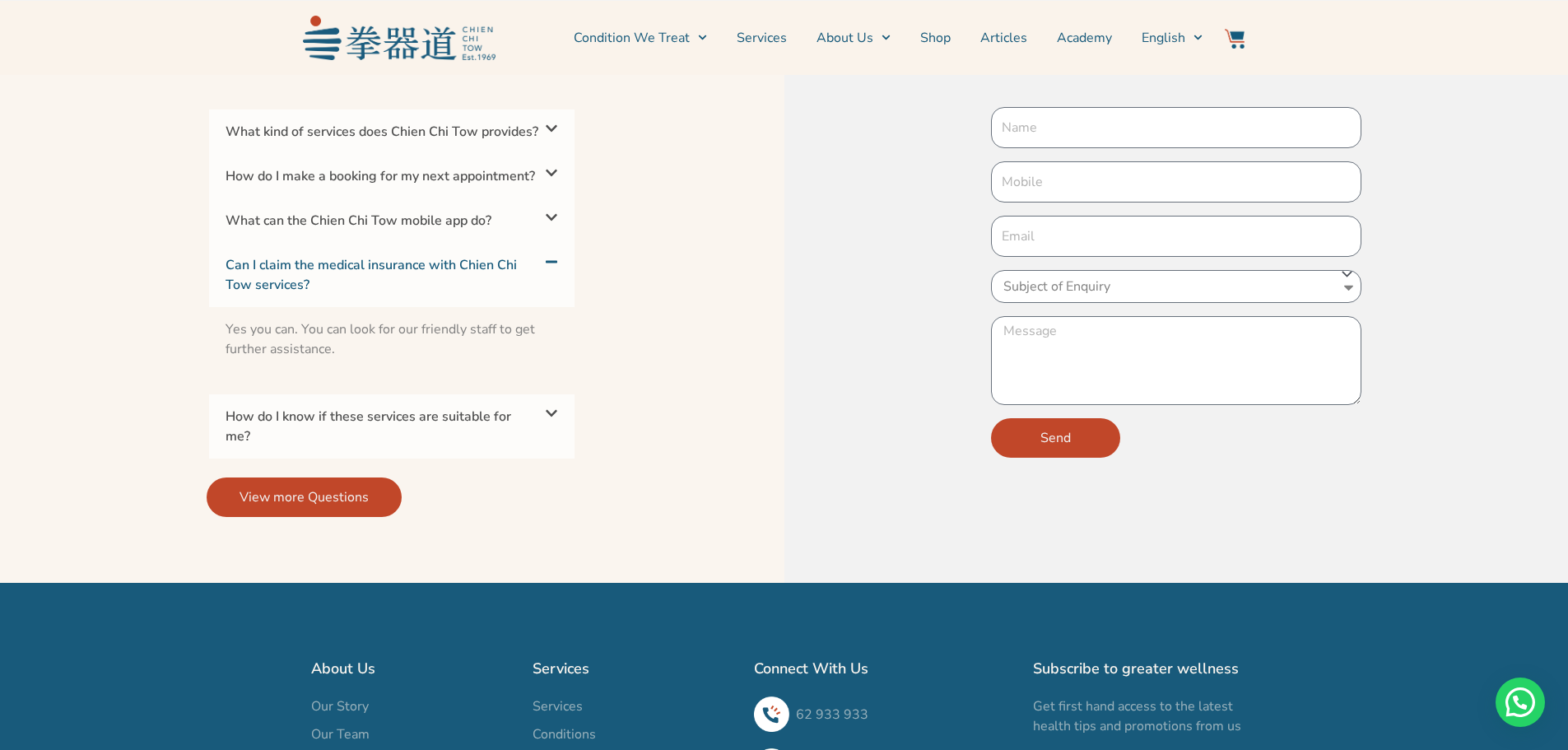
click at [555, 268] on icon at bounding box center [550, 261] width 13 height 13
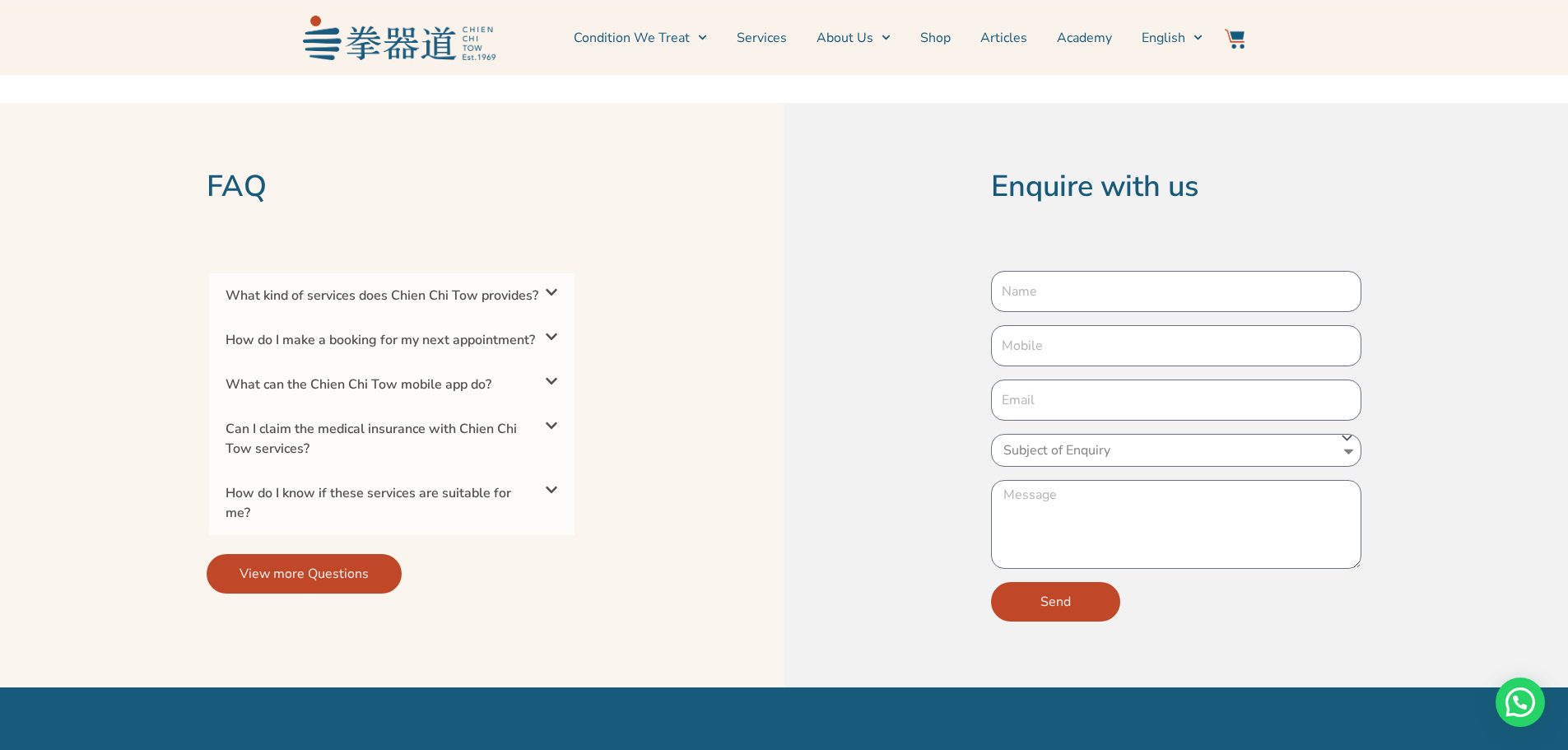
scroll to position [5104, 0]
click at [1111, 435] on select "Subject of Enquiry Treatments Wellness Partnership" at bounding box center [1176, 452] width 370 height 33
click at [1128, 435] on select "Subject of Enquiry Treatments Wellness Partnership" at bounding box center [1176, 452] width 370 height 33
click at [411, 514] on link "How do I know if these services are suitable for me?" at bounding box center [369, 504] width 285 height 38
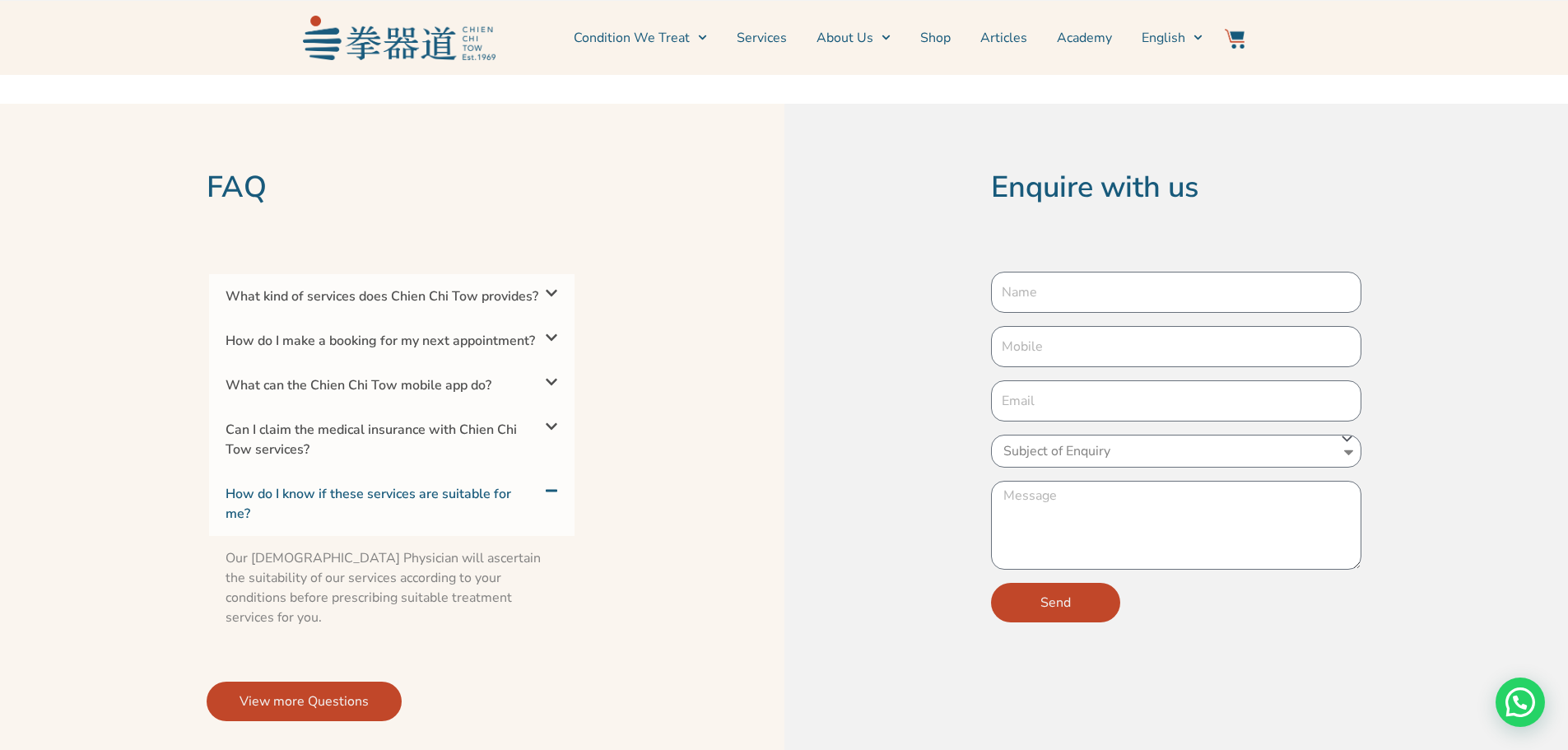
click at [411, 514] on link "How do I know if these services are suitable for me?" at bounding box center [369, 504] width 285 height 38
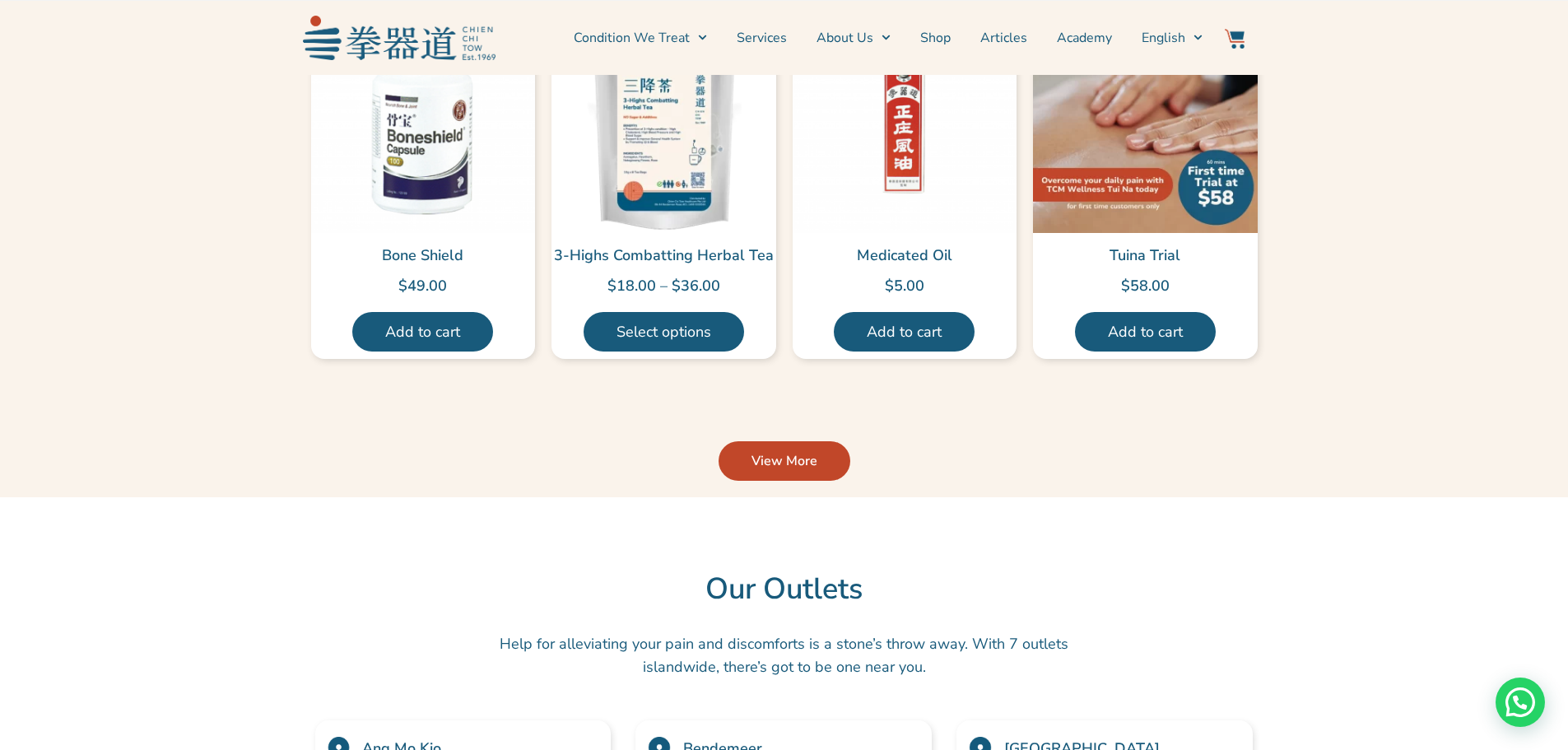
scroll to position [3704, 0]
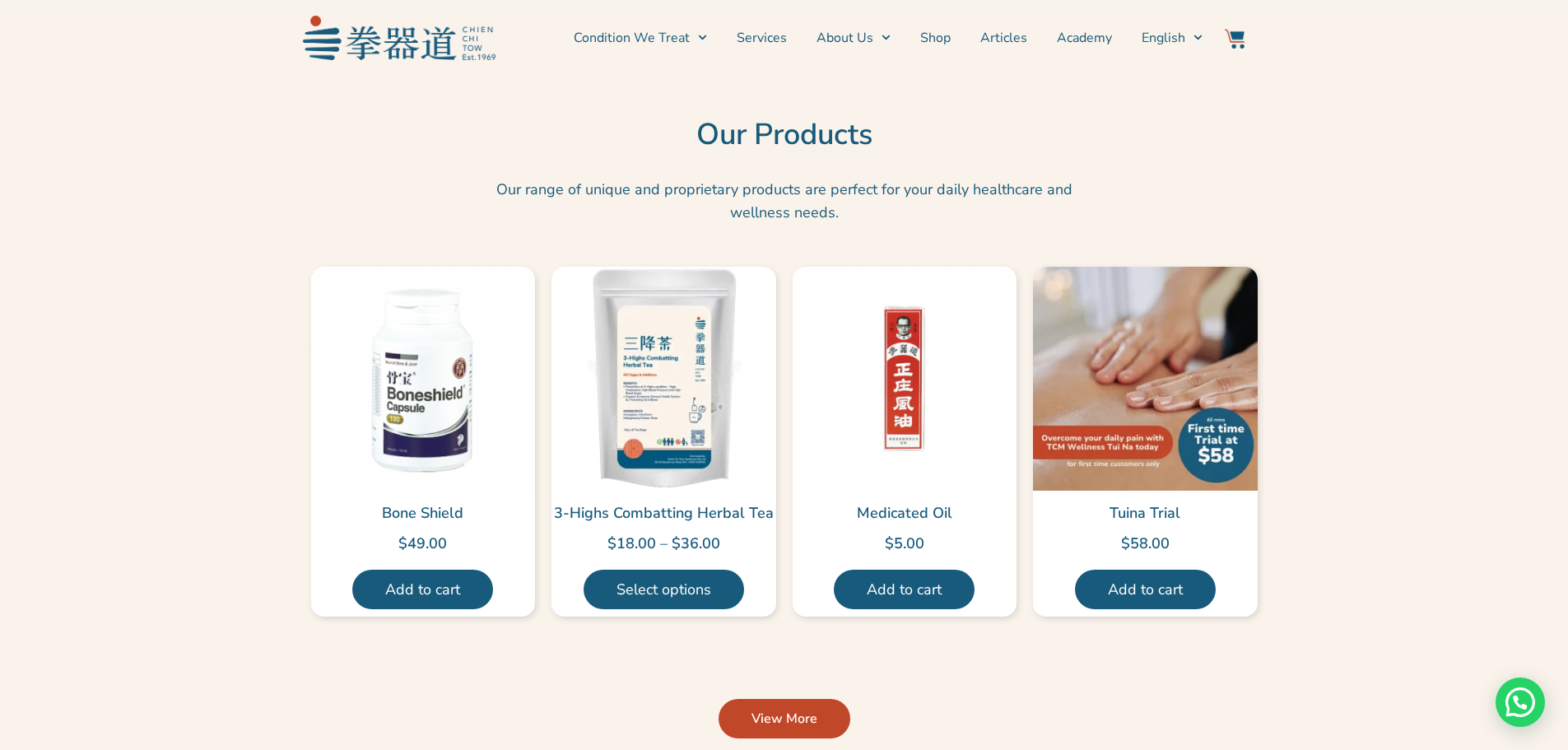
click at [1116, 502] on h2 "Tuina Trial" at bounding box center [1146, 513] width 225 height 23
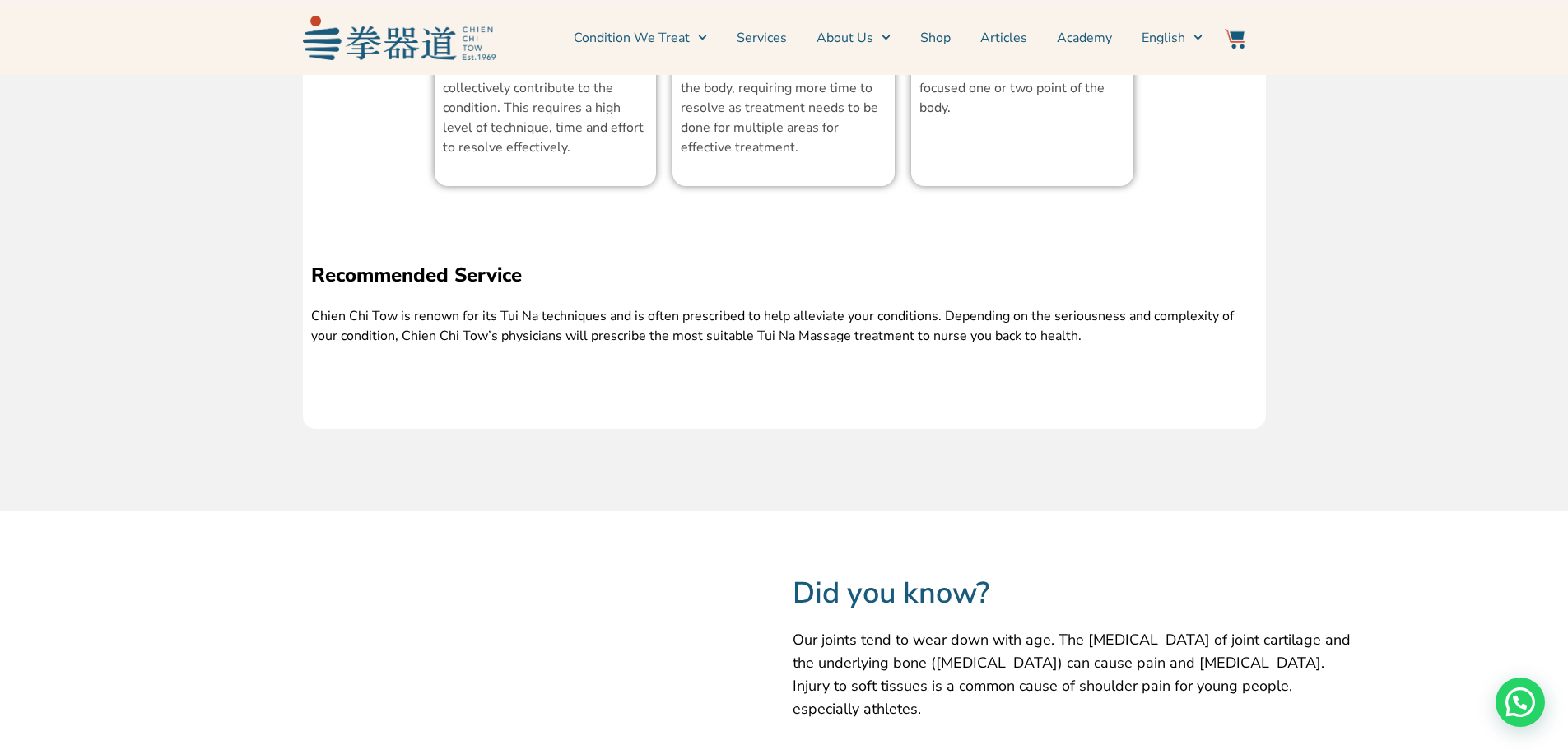
scroll to position [3046, 0]
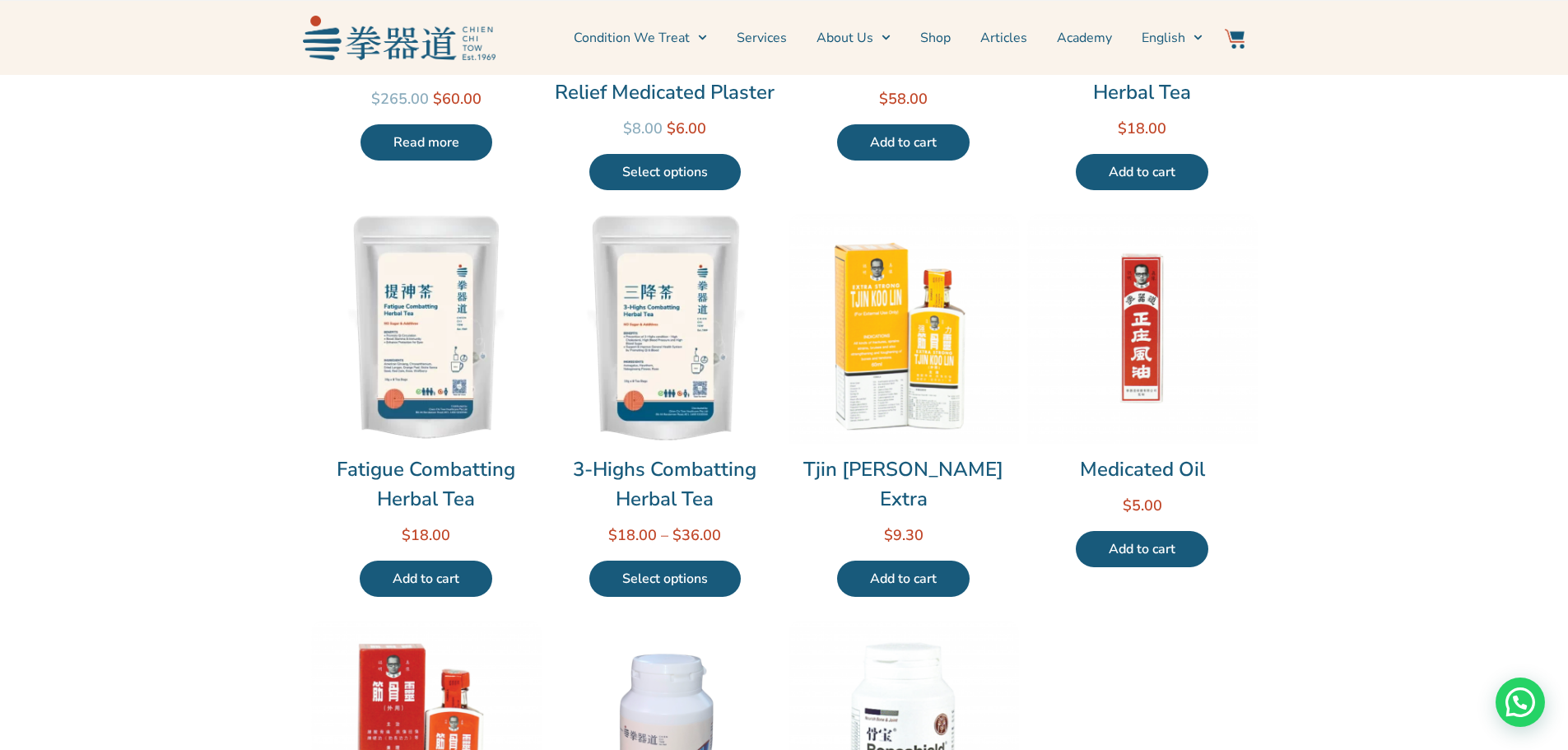
scroll to position [412, 0]
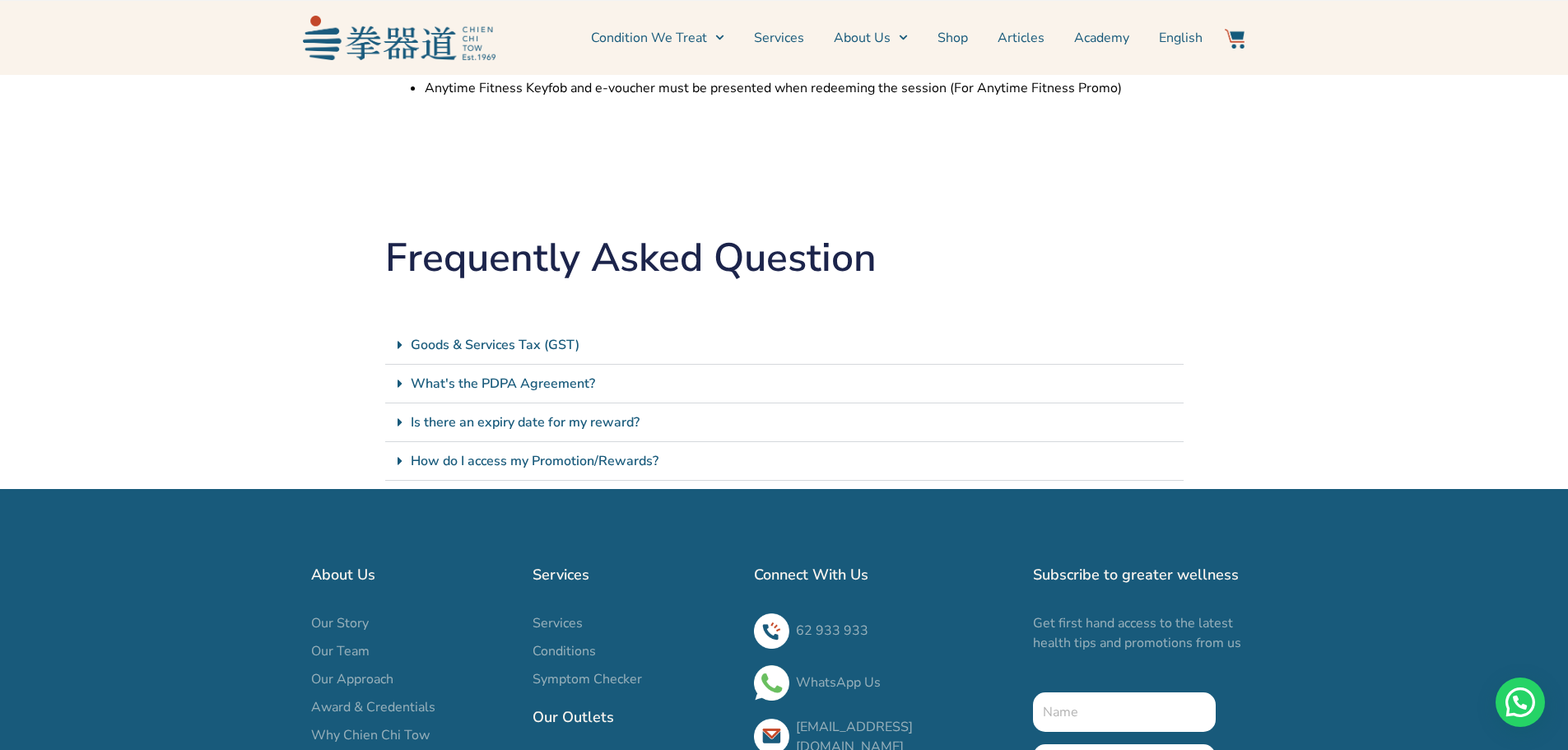
scroll to position [823, 0]
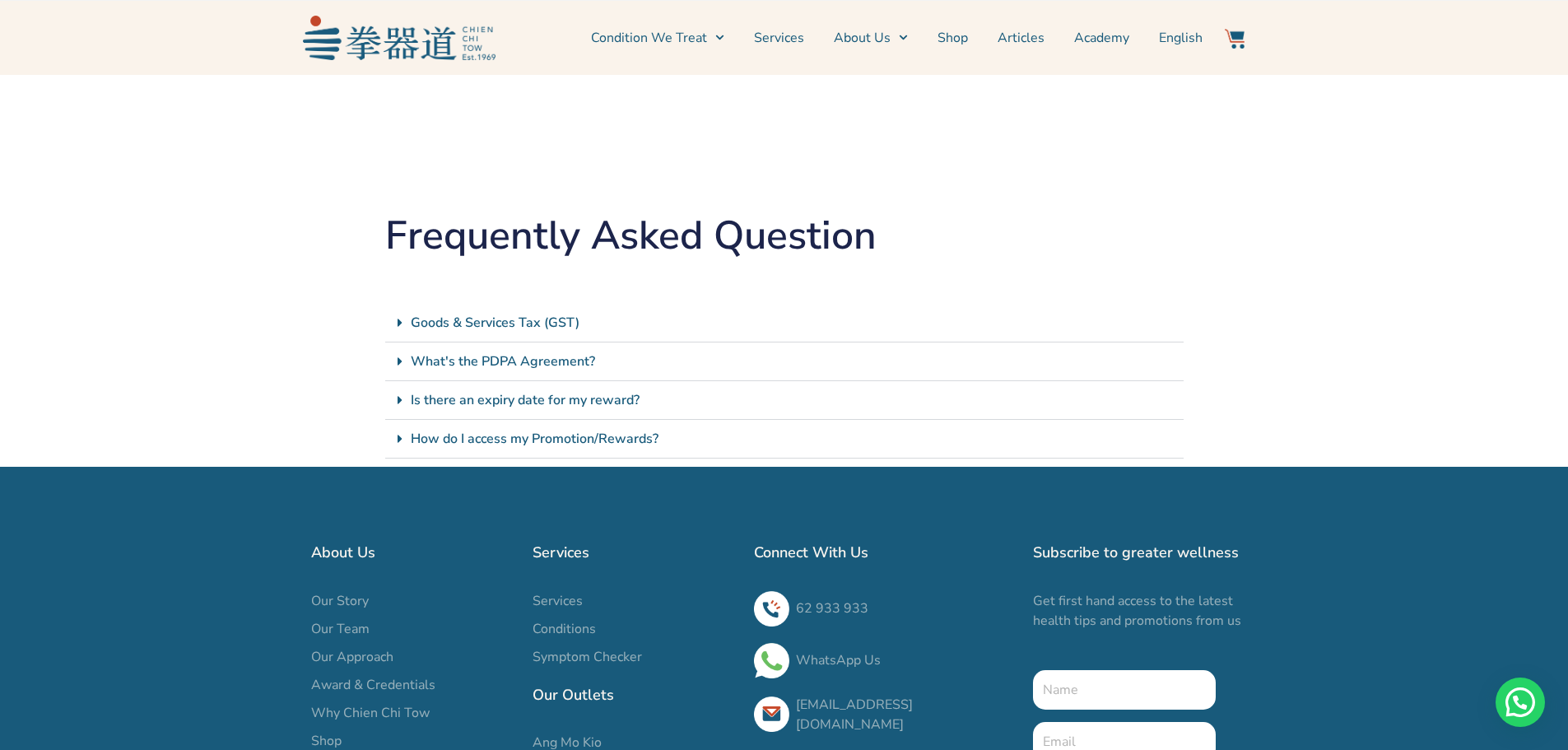
click at [559, 356] on link "What's the PDPA Agreement?" at bounding box center [502, 361] width 185 height 19
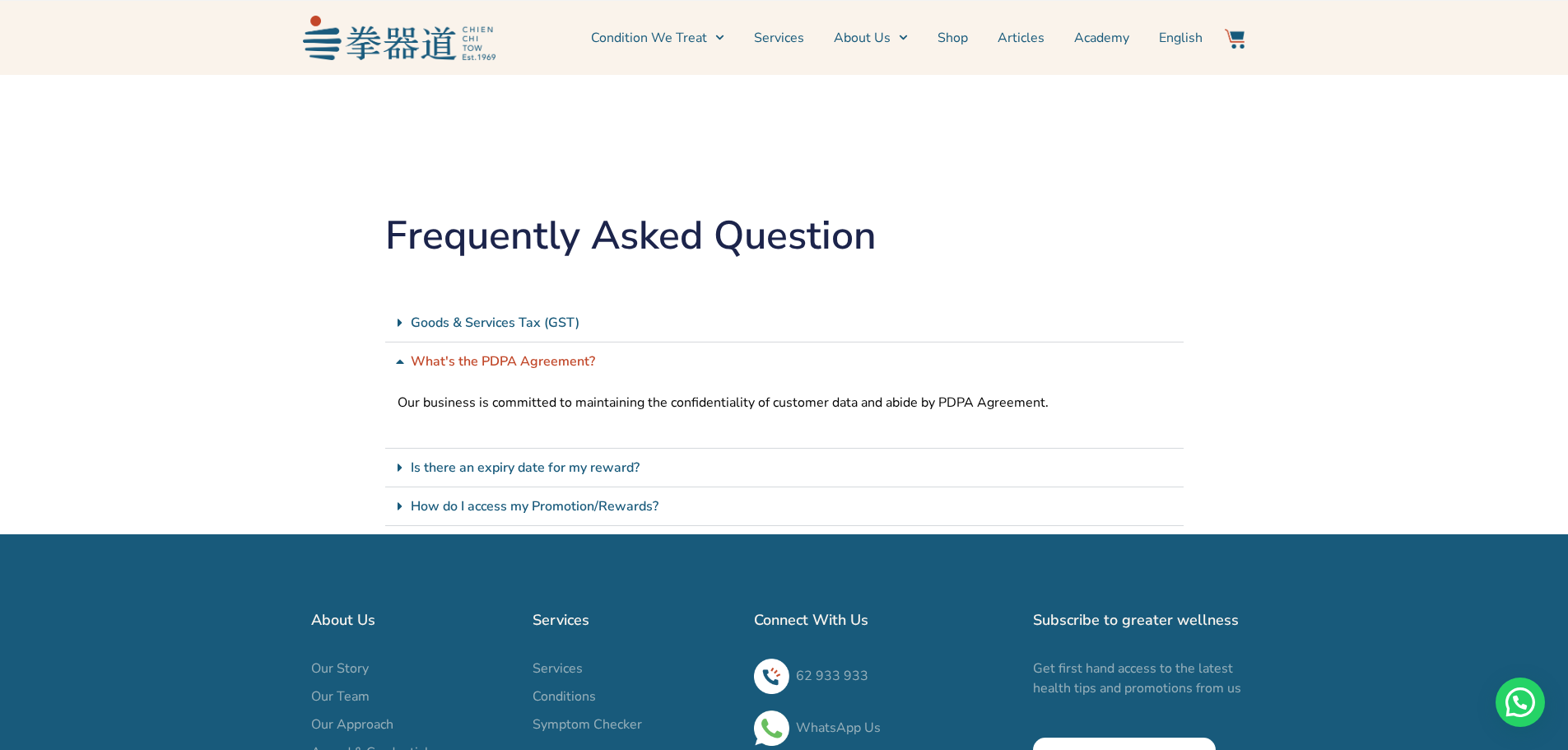
click at [558, 361] on link "What's the PDPA Agreement?" at bounding box center [502, 361] width 185 height 19
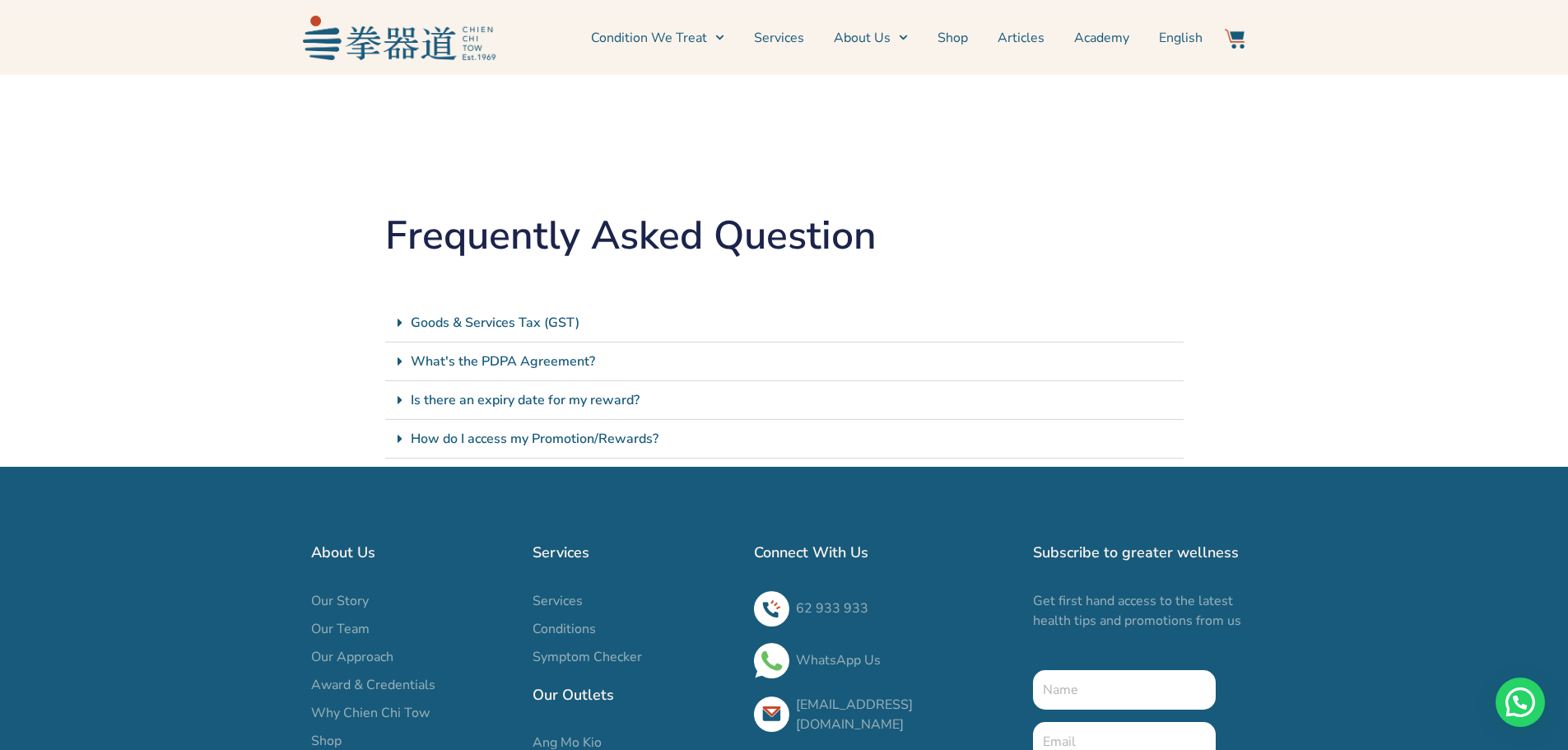
click at [567, 393] on link "Is there an expiry date for my reward?" at bounding box center [525, 400] width 229 height 19
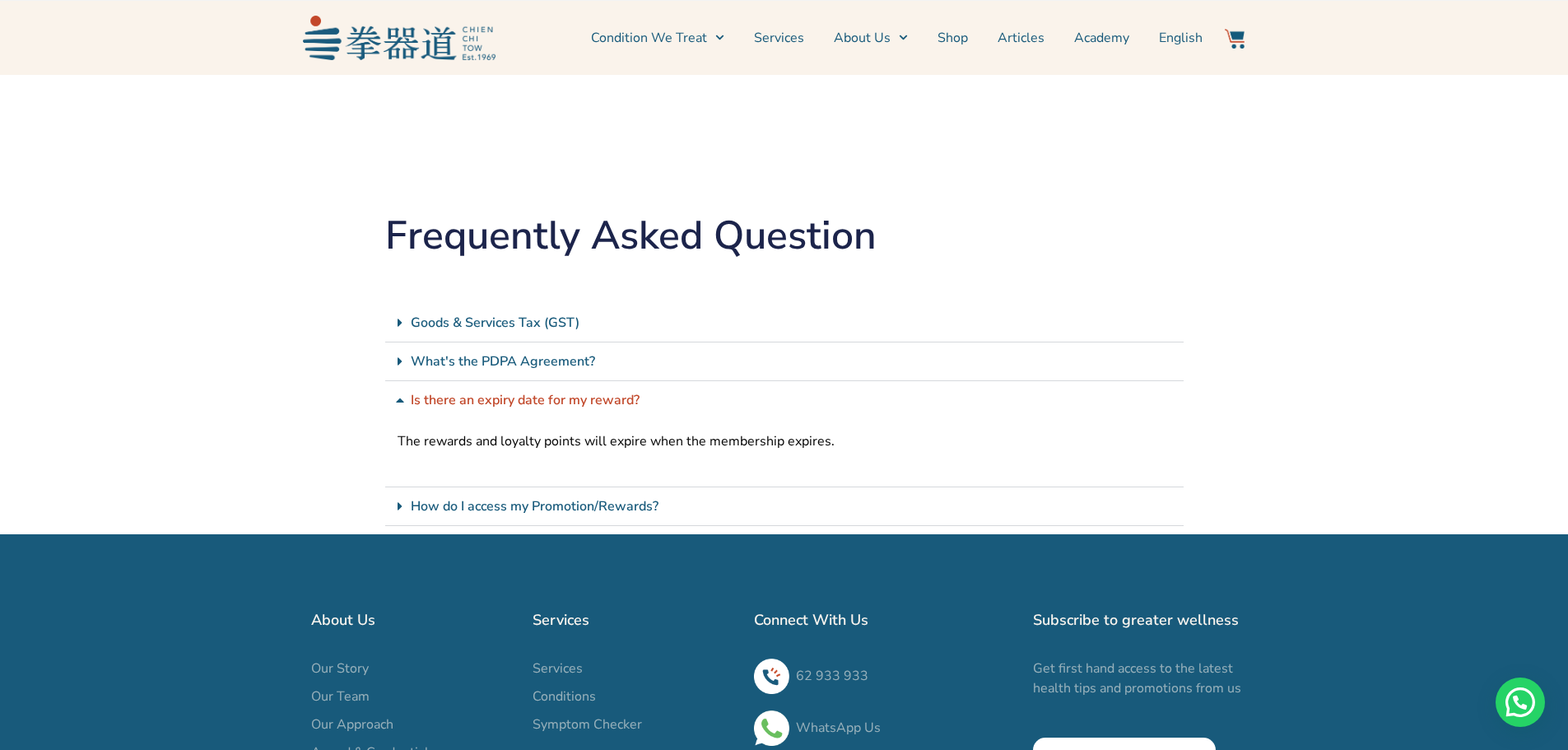
click at [569, 398] on link "Is there an expiry date for my reward?" at bounding box center [525, 400] width 229 height 19
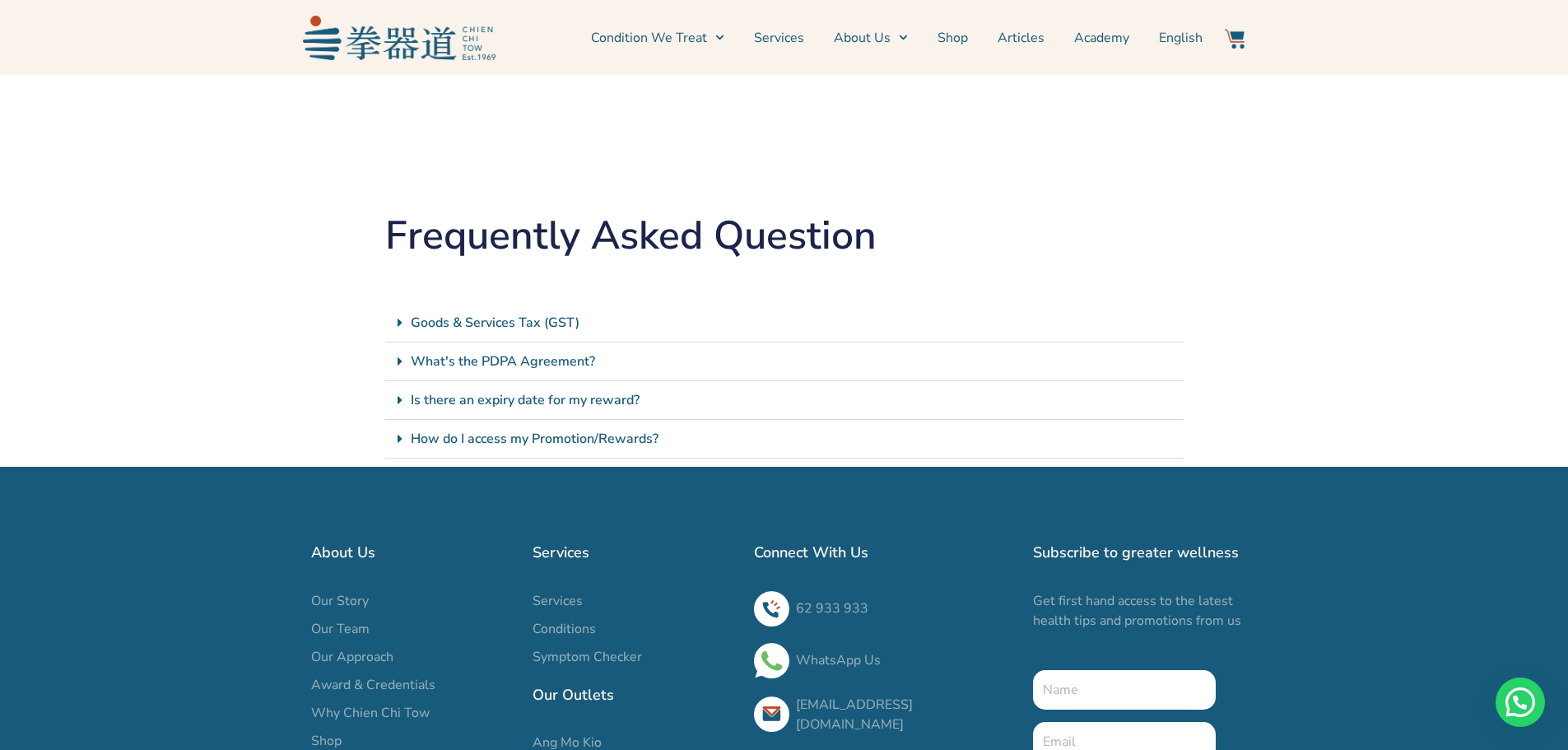
click at [569, 398] on link "Is there an expiry date for my reward?" at bounding box center [525, 400] width 229 height 19
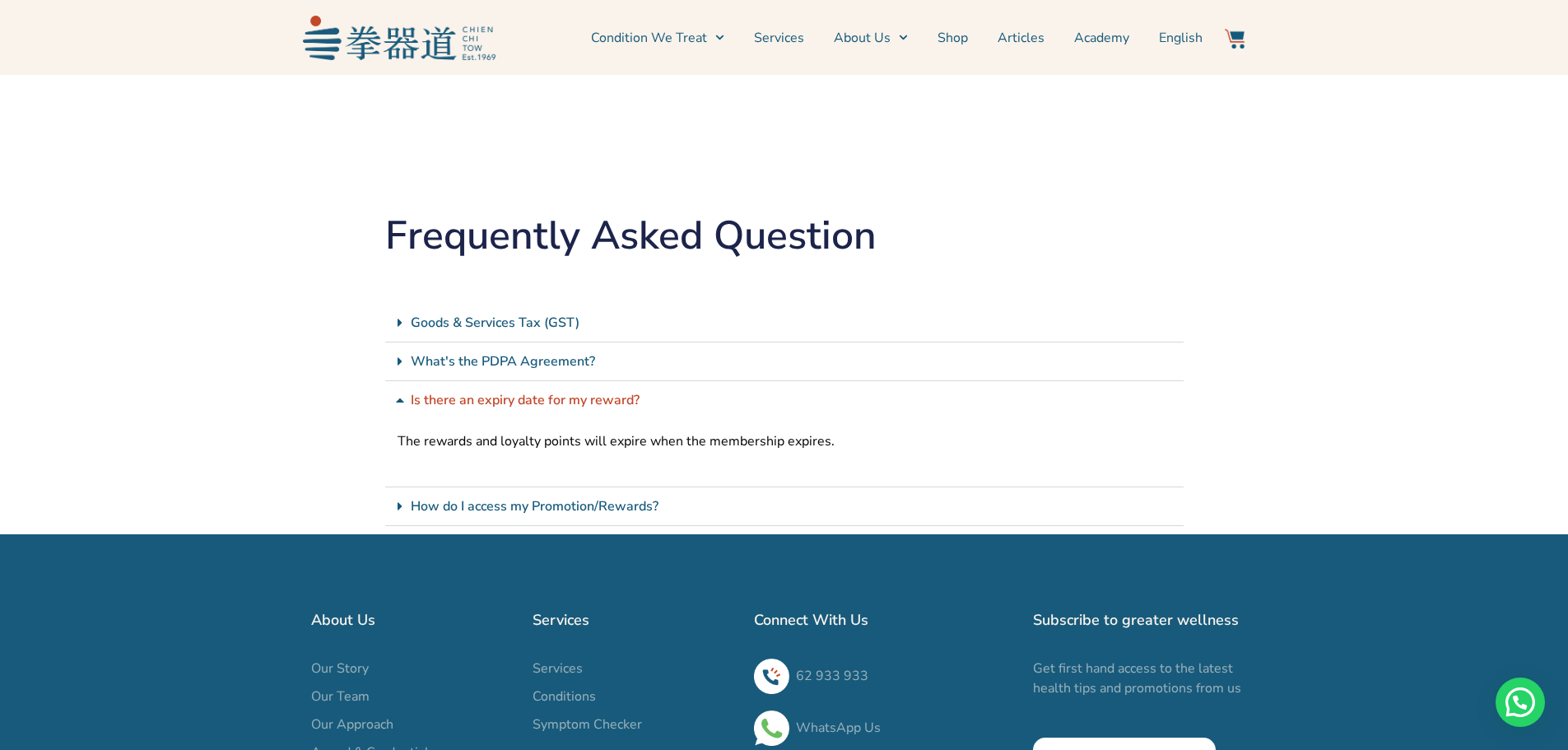
click at [569, 398] on link "Is there an expiry date for my reward?" at bounding box center [525, 400] width 229 height 19
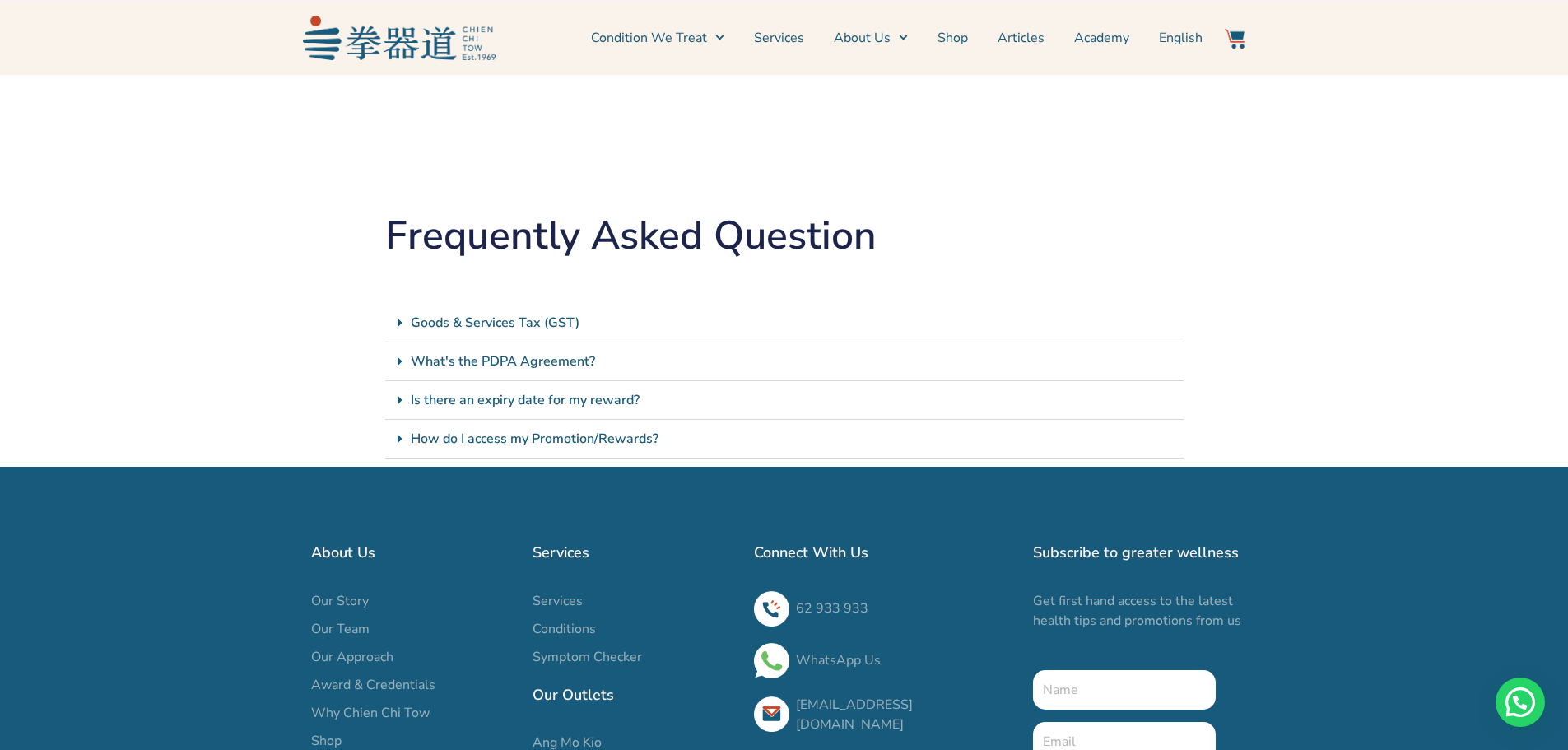
click at [588, 435] on link "How do I access my Promotion/Rewards?" at bounding box center [534, 438] width 247 height 19
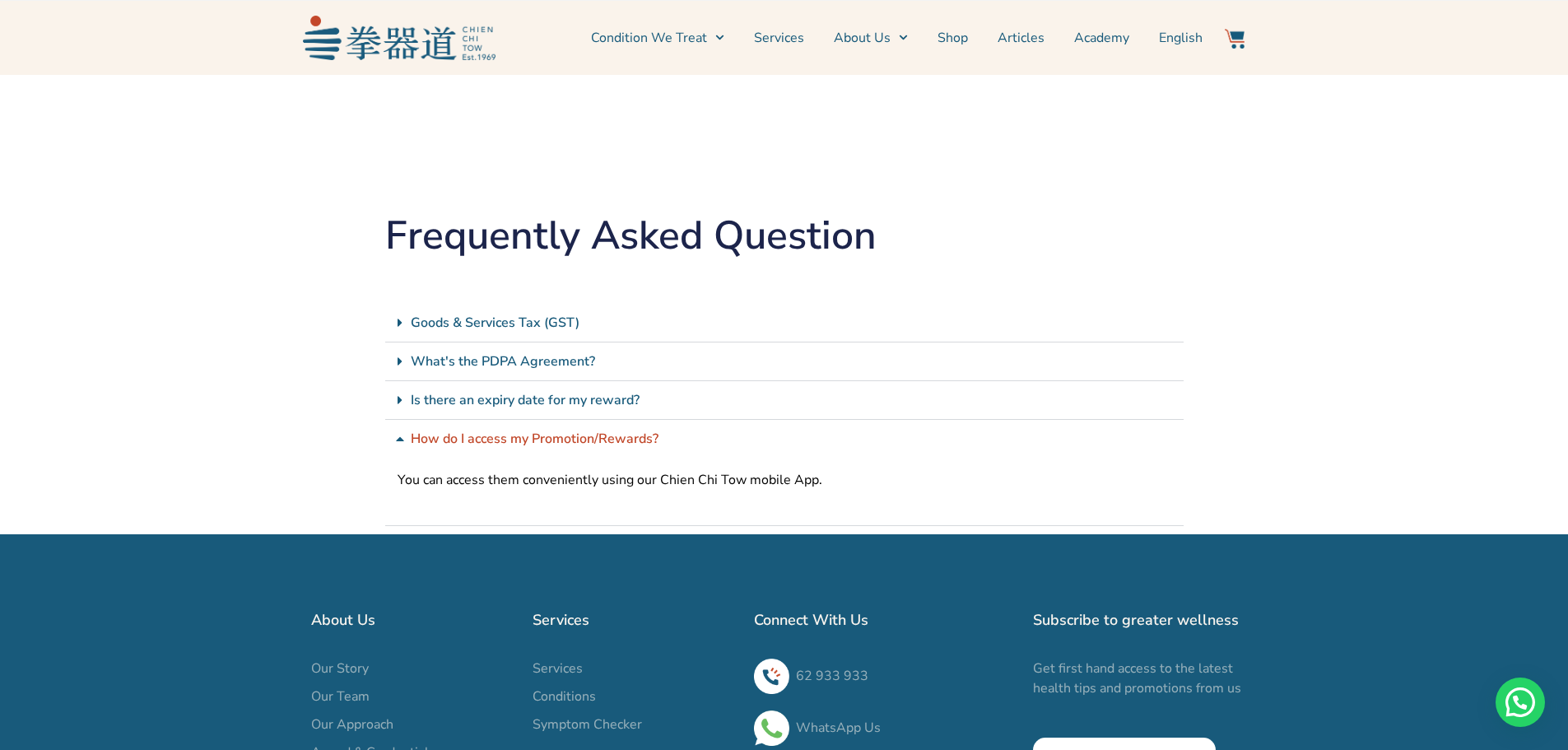
click at [588, 435] on link "How do I access my Promotion/Rewards?" at bounding box center [534, 438] width 247 height 19
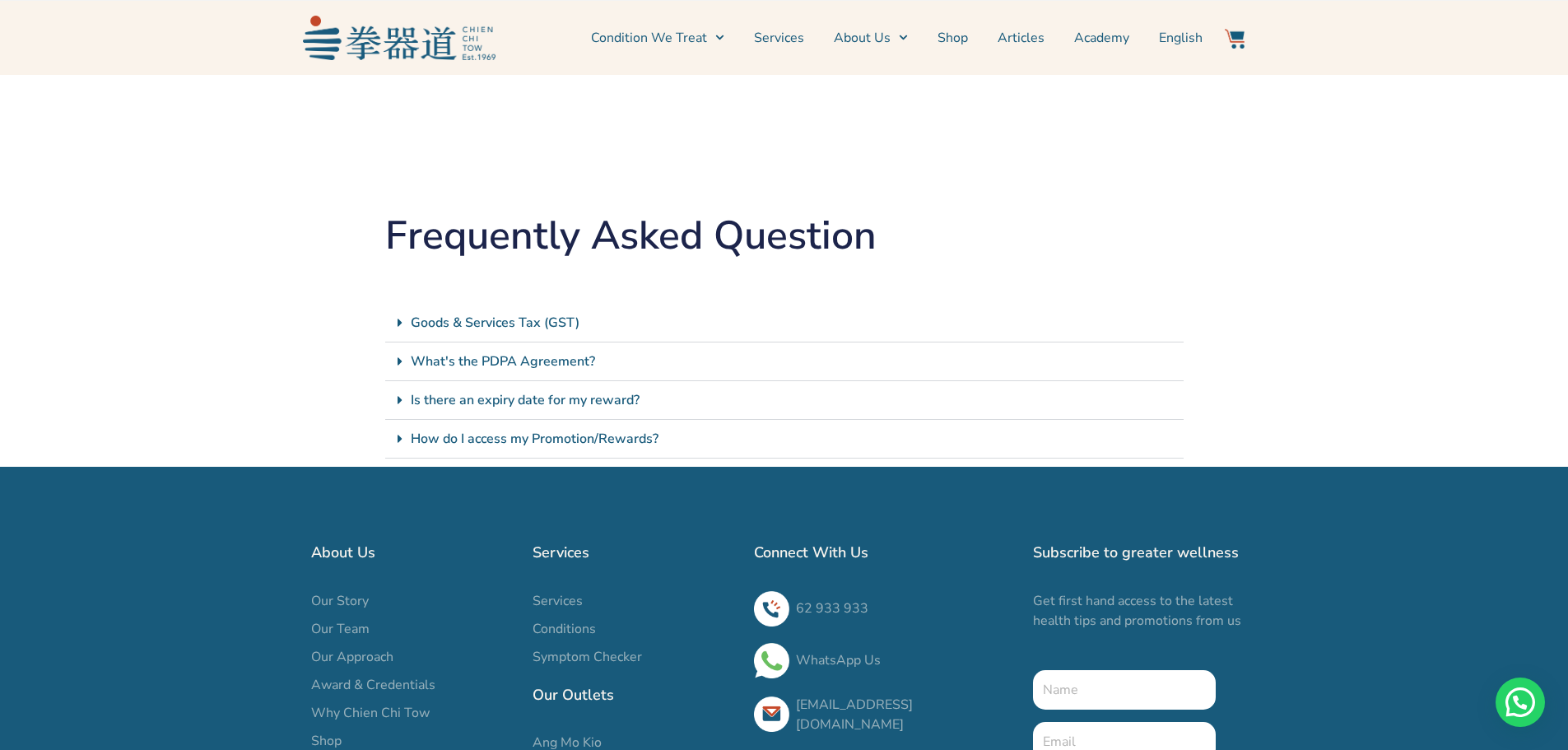
click at [531, 326] on link "Goods & Services Tax (GST)" at bounding box center [495, 323] width 169 height 19
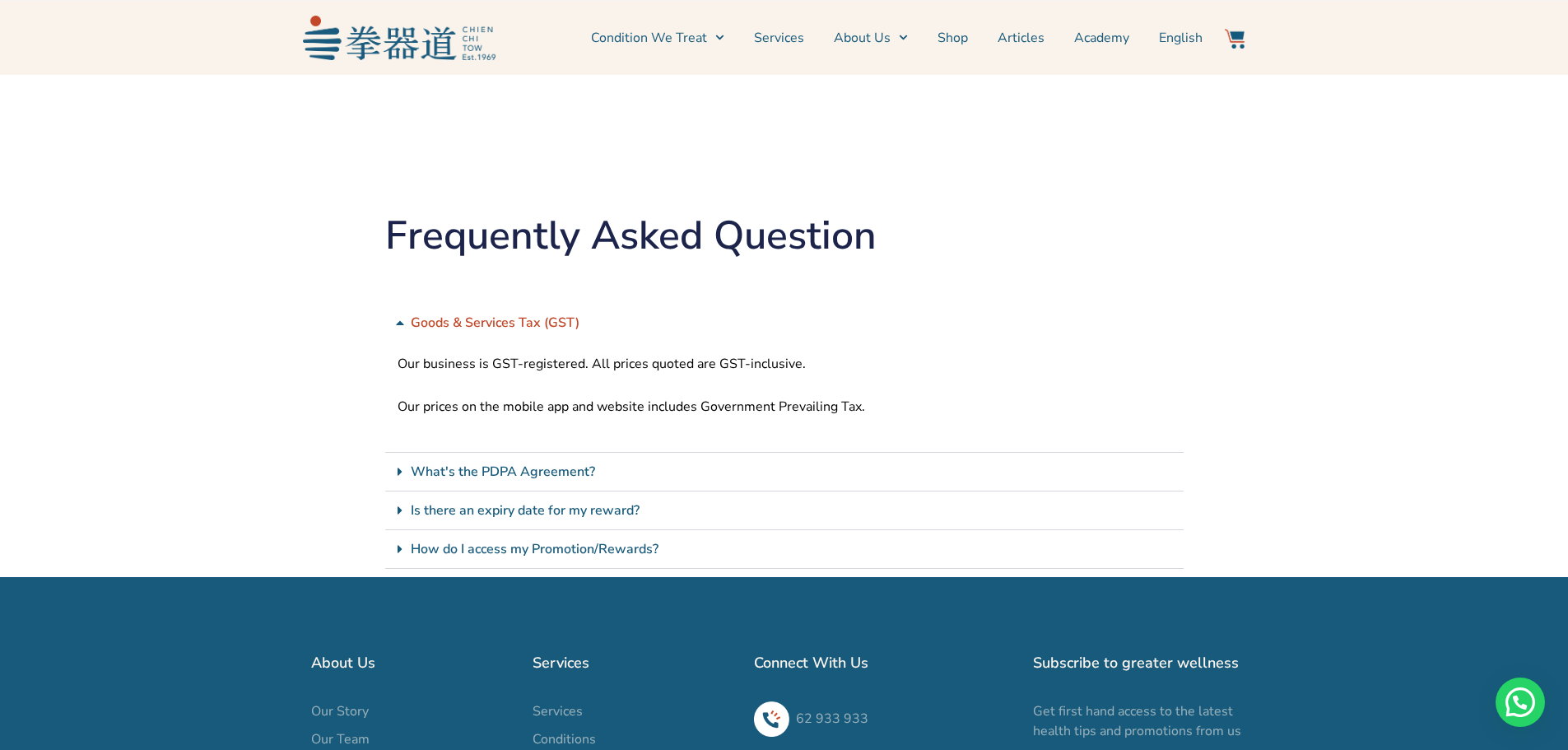
click at [531, 326] on link "Goods & Services Tax (GST)" at bounding box center [495, 323] width 169 height 19
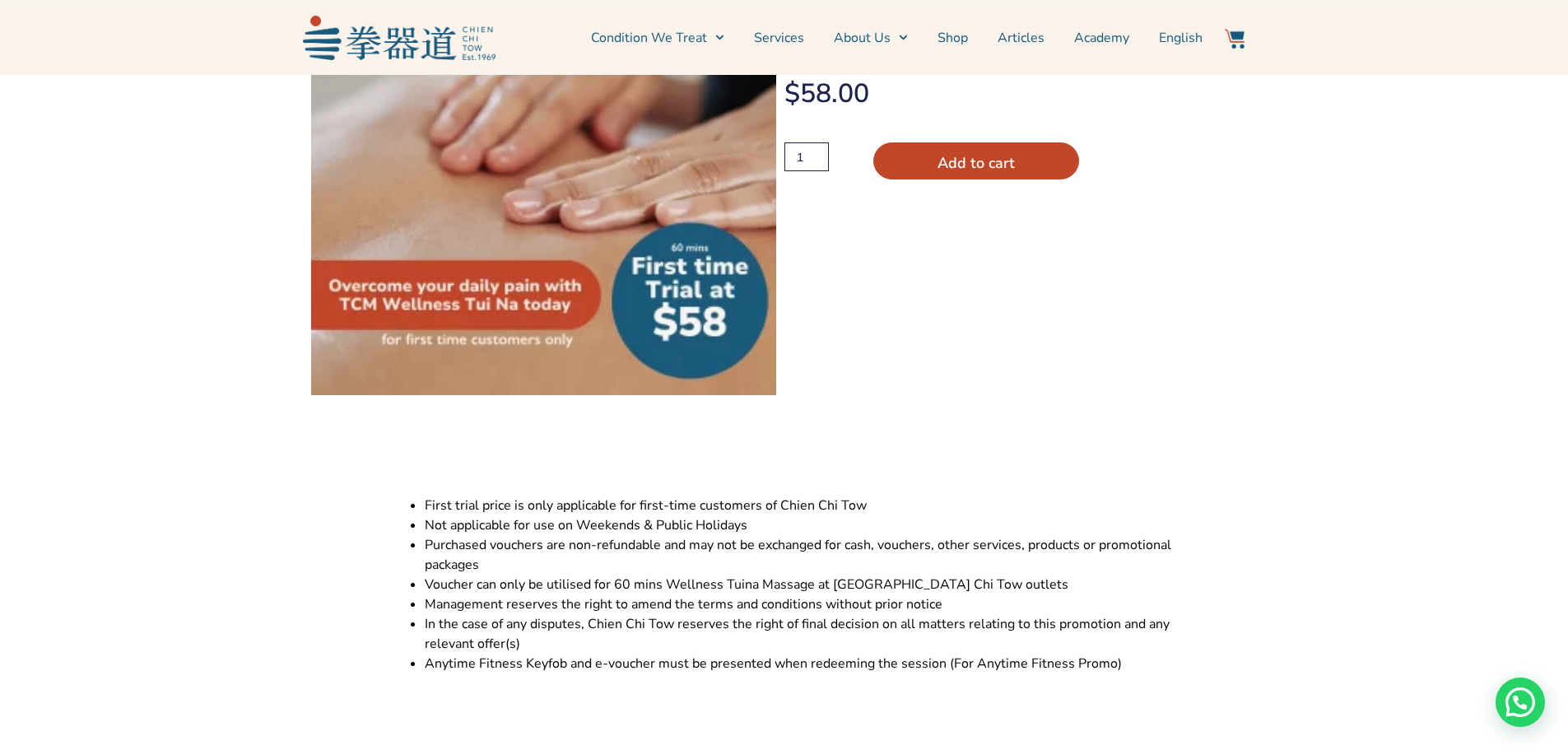
scroll to position [0, 0]
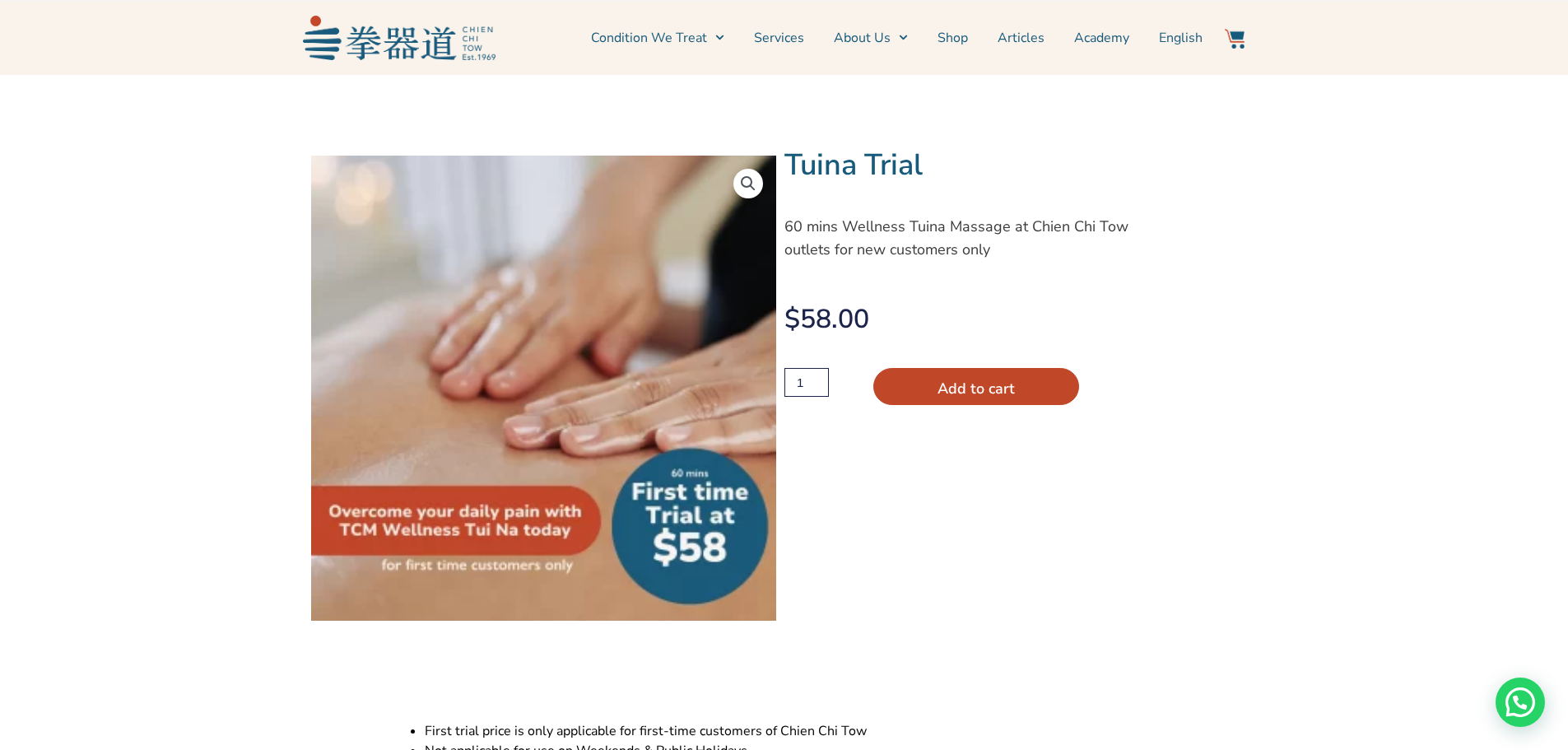
click at [382, 51] on img at bounding box center [399, 37] width 193 height 44
